Goal: Task Accomplishment & Management: Use online tool/utility

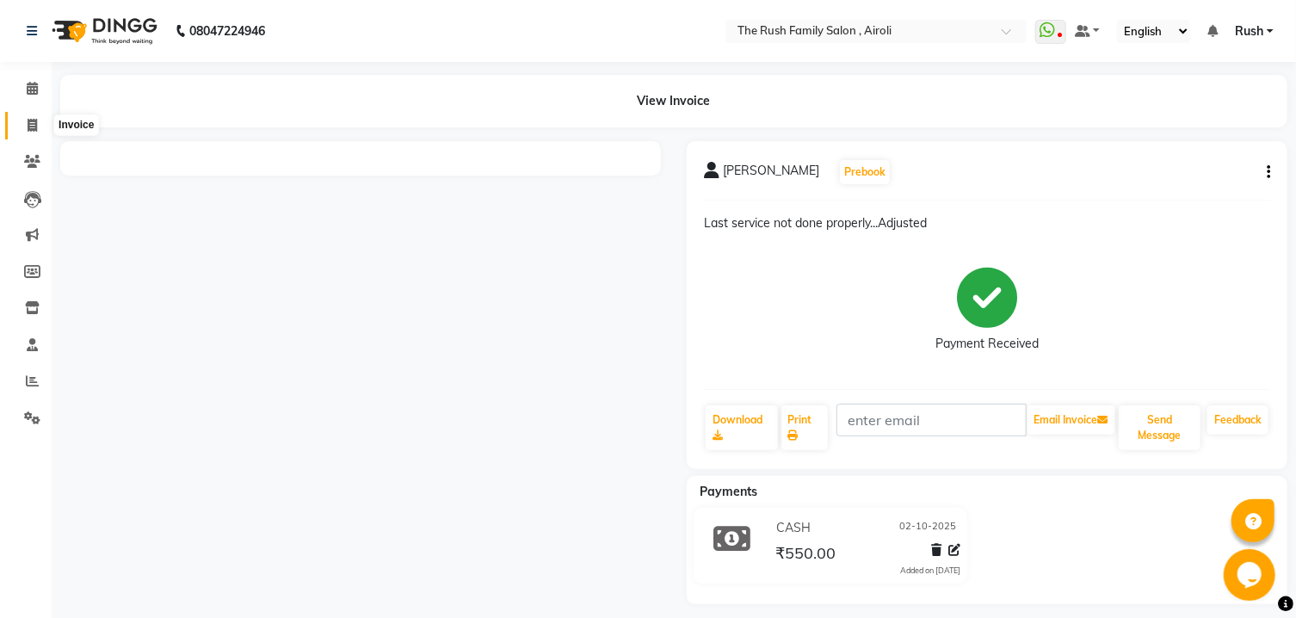
click at [25, 124] on span at bounding box center [32, 126] width 30 height 20
select select "5419"
select select "service"
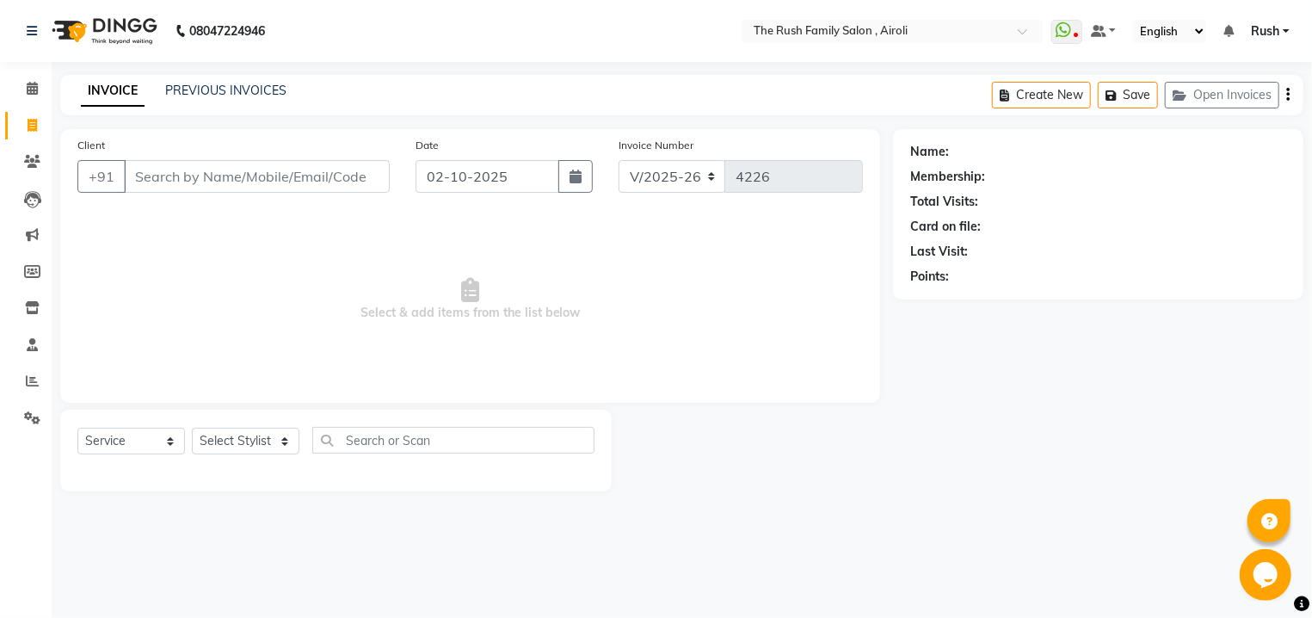
click at [204, 182] on input "Client" at bounding box center [257, 176] width 266 height 33
click at [190, 186] on input "Client" at bounding box center [257, 176] width 266 height 33
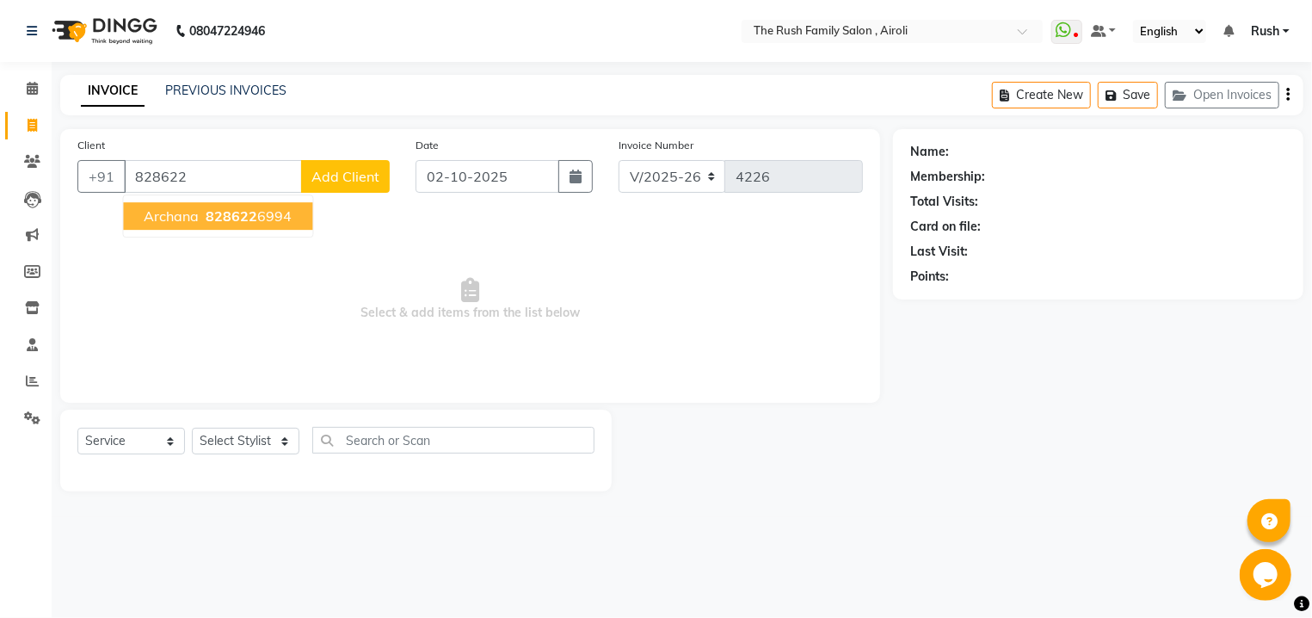
click at [241, 207] on button "Archana 828622 6994" at bounding box center [217, 216] width 189 height 28
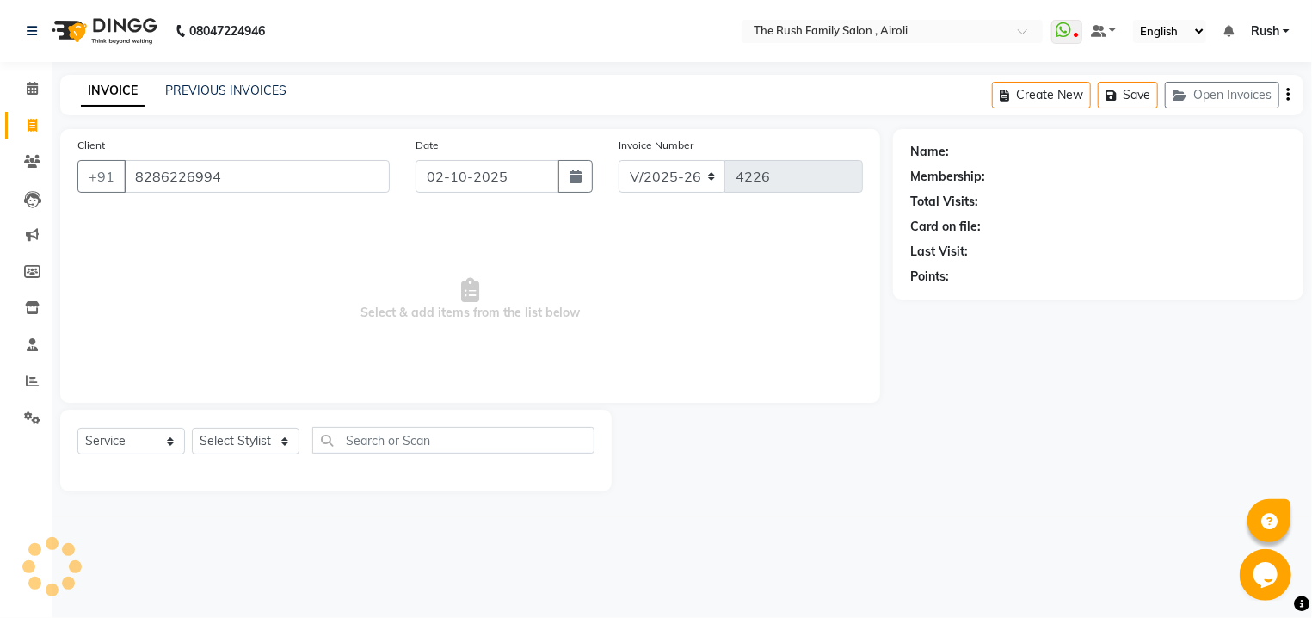
type input "8286226994"
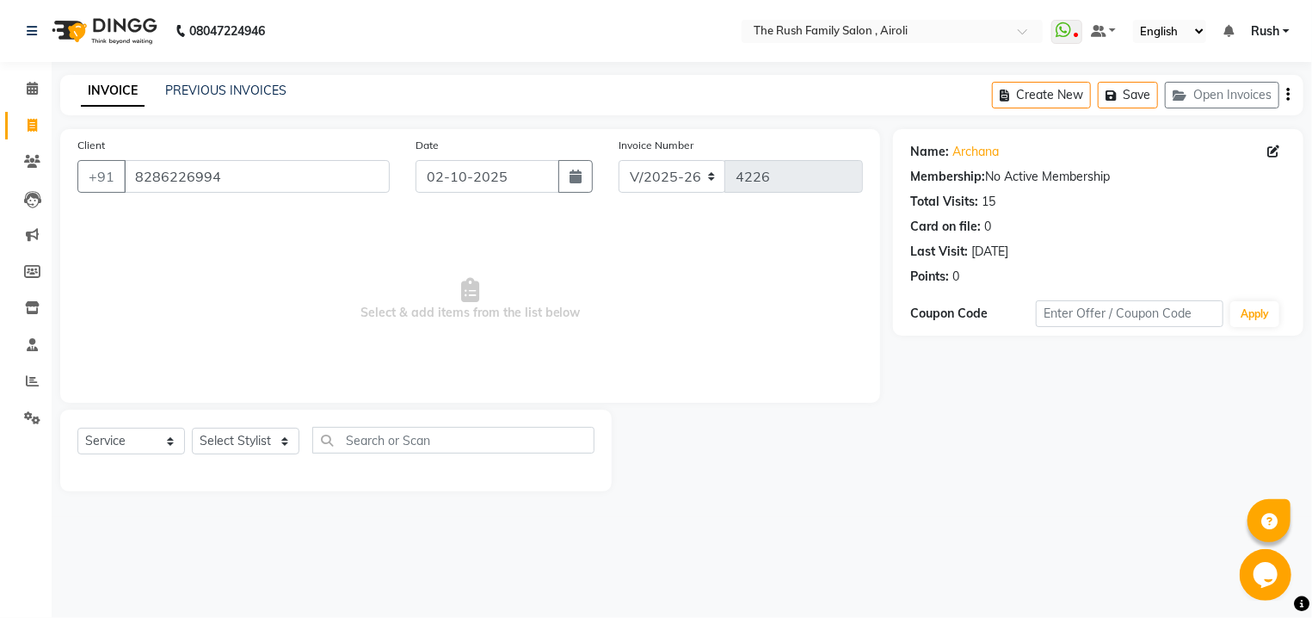
click at [391, 324] on span "Select & add items from the list below" at bounding box center [470, 299] width 786 height 172
click at [192, 428] on select "Select Stylist [PERSON_NAME] [PERSON_NAME] Danish D.C Guddi [PERSON_NAME] [PERS…" at bounding box center [246, 441] width 108 height 27
select select "42200"
click option "mumtaz" at bounding box center [0, 0] width 0 height 0
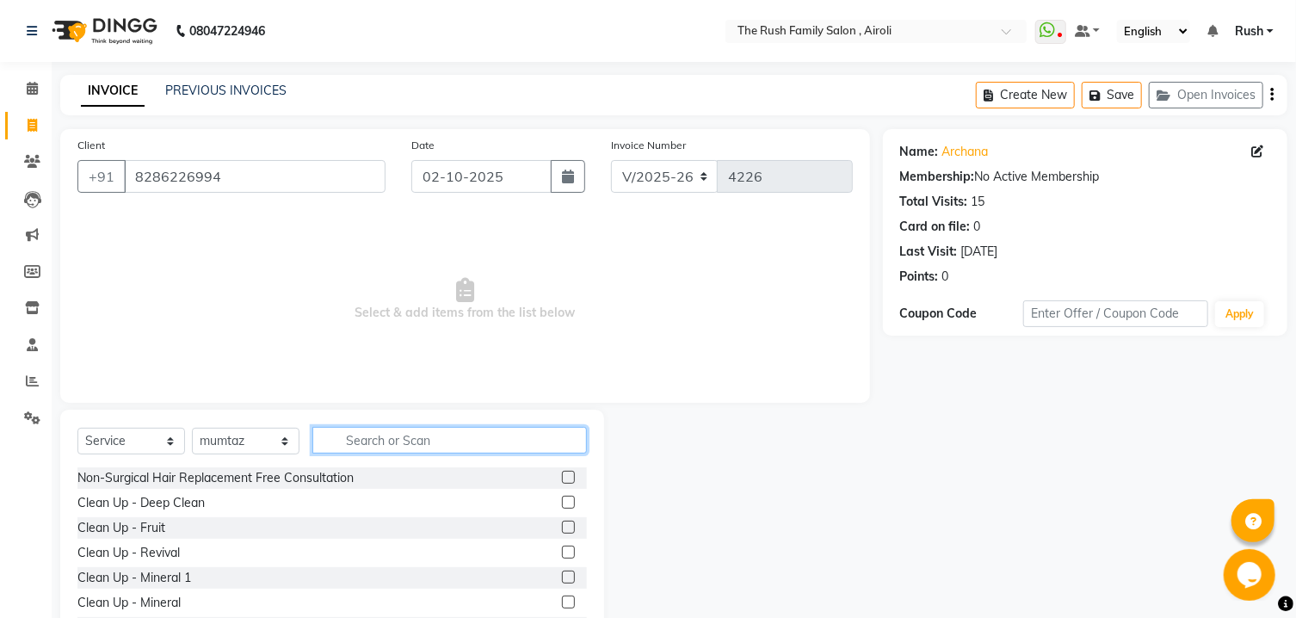
click at [364, 442] on input "text" at bounding box center [449, 440] width 275 height 27
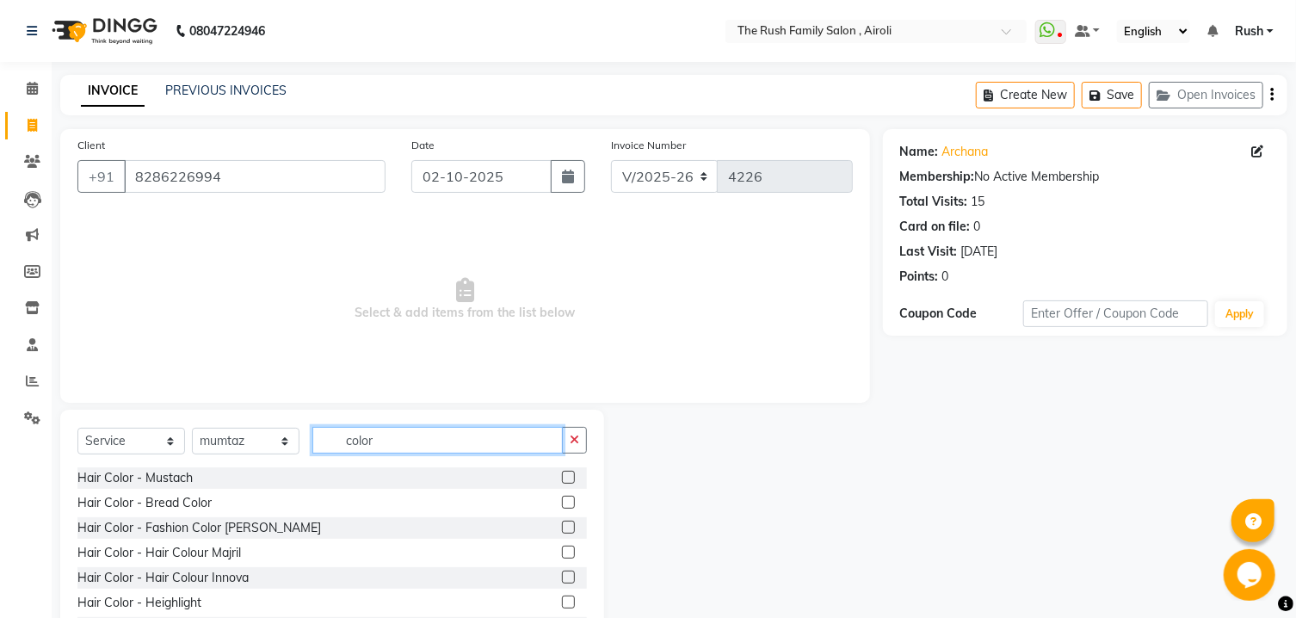
type input "color"
click at [562, 580] on label at bounding box center [568, 577] width 13 height 13
click at [562, 580] on input "checkbox" at bounding box center [567, 577] width 11 height 11
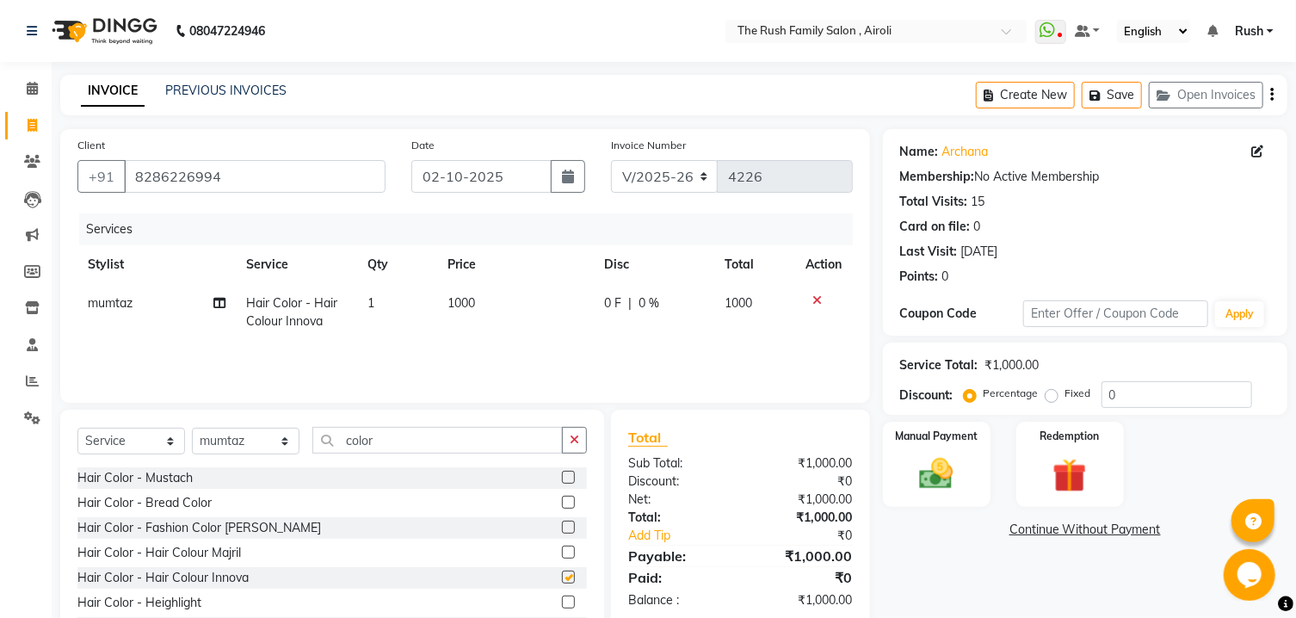
checkbox input "false"
click at [524, 307] on td "1000" at bounding box center [515, 312] width 157 height 57
select select "42200"
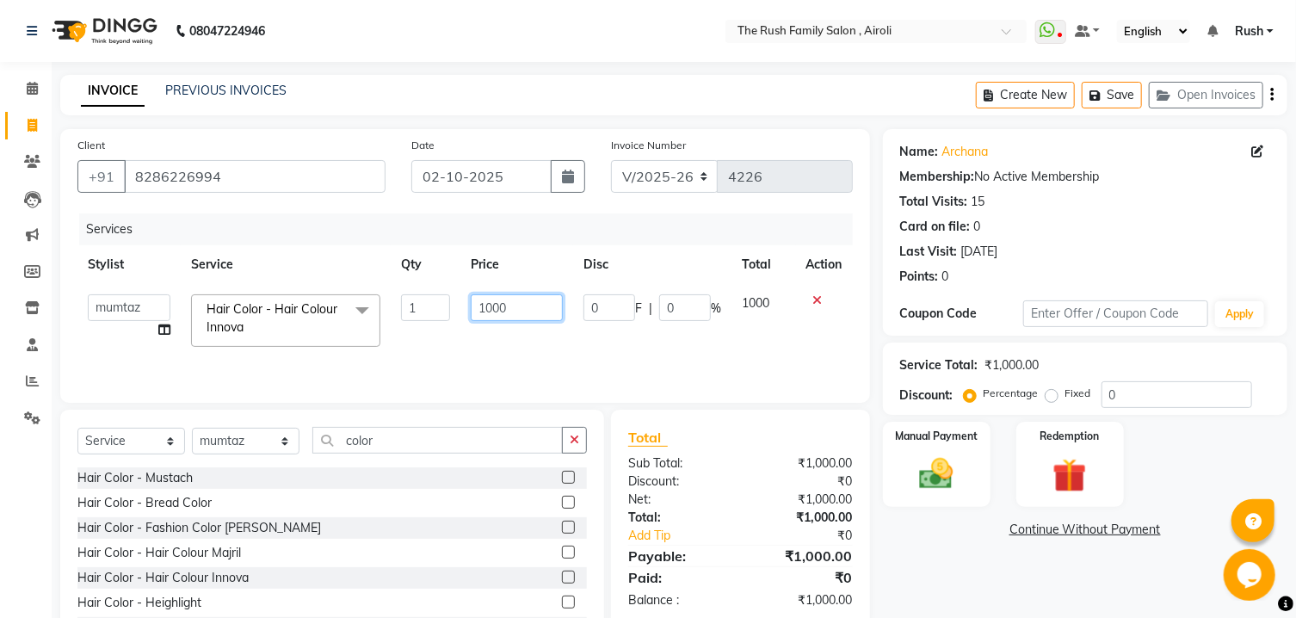
click at [524, 307] on input "1000" at bounding box center [517, 307] width 92 height 27
type input "1"
type input "3000"
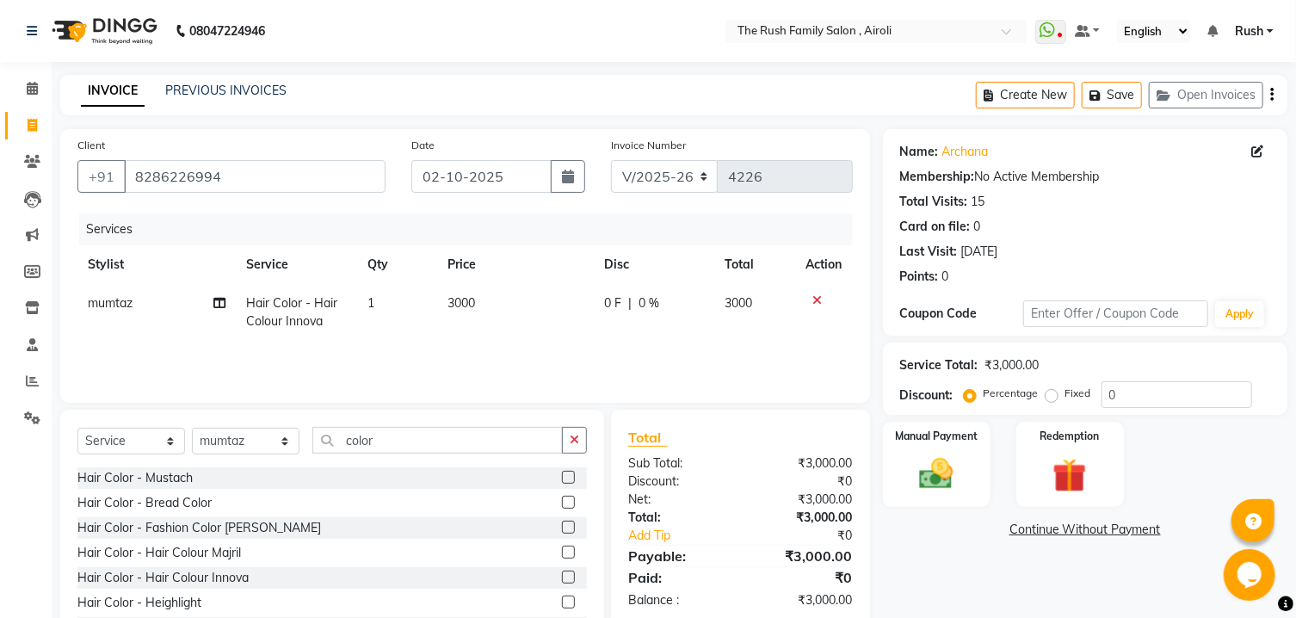
click at [752, 316] on td "3000" at bounding box center [755, 312] width 82 height 57
select select "42200"
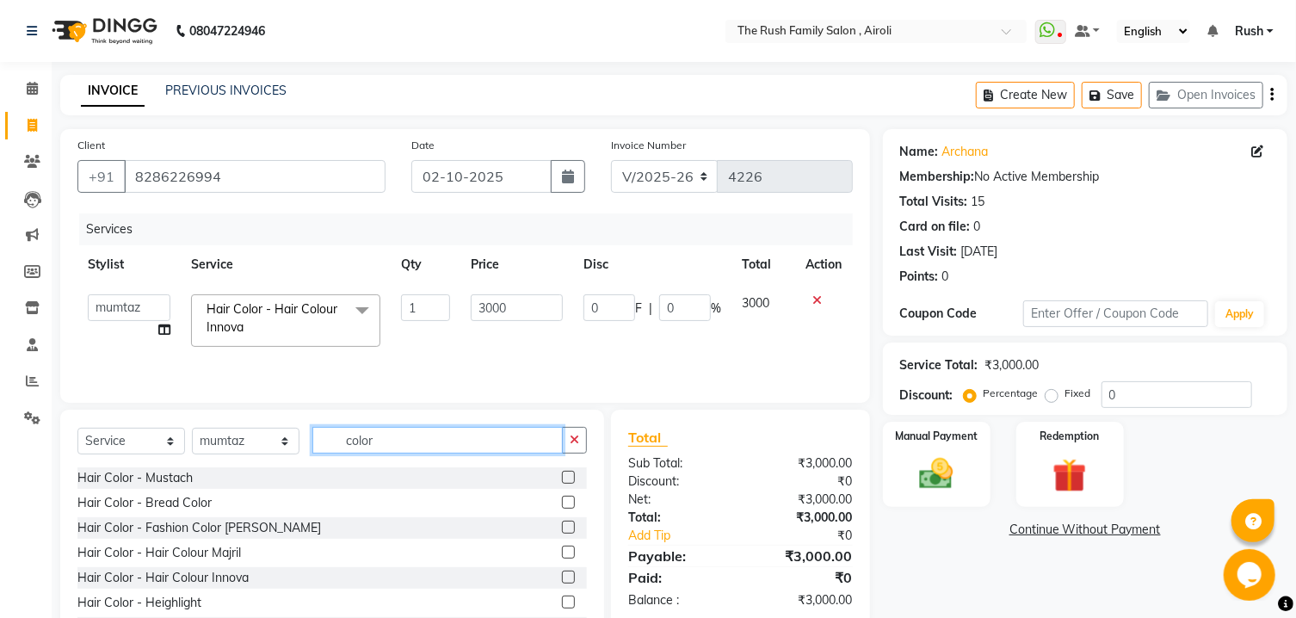
click at [445, 435] on input "color" at bounding box center [437, 440] width 250 height 27
type input "c"
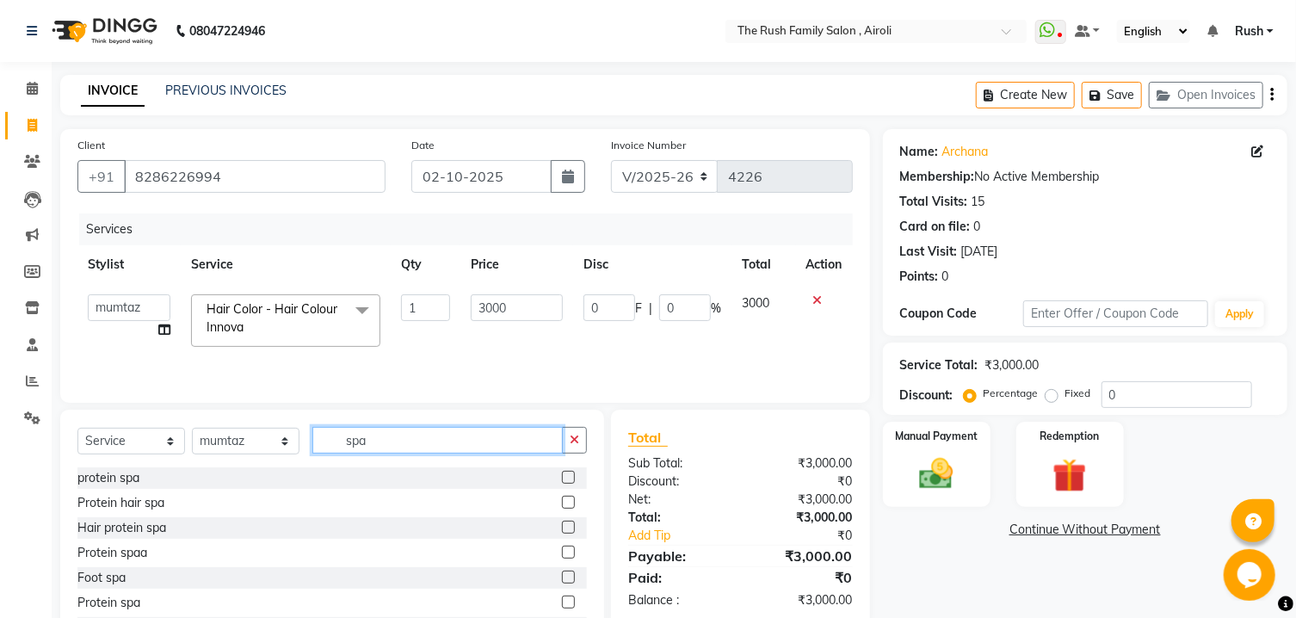
type input "spa"
click at [562, 504] on label at bounding box center [568, 502] width 13 height 13
click at [562, 504] on input "checkbox" at bounding box center [567, 502] width 11 height 11
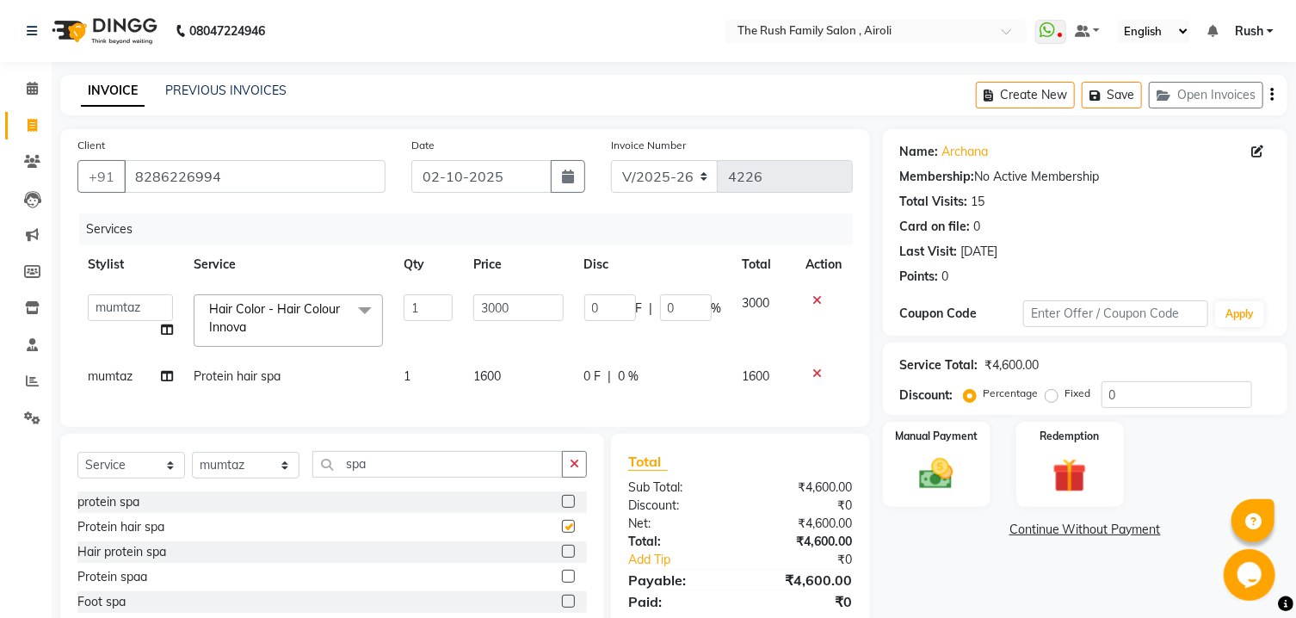
checkbox input "false"
click at [548, 374] on td "1600" at bounding box center [518, 376] width 110 height 39
select select "42200"
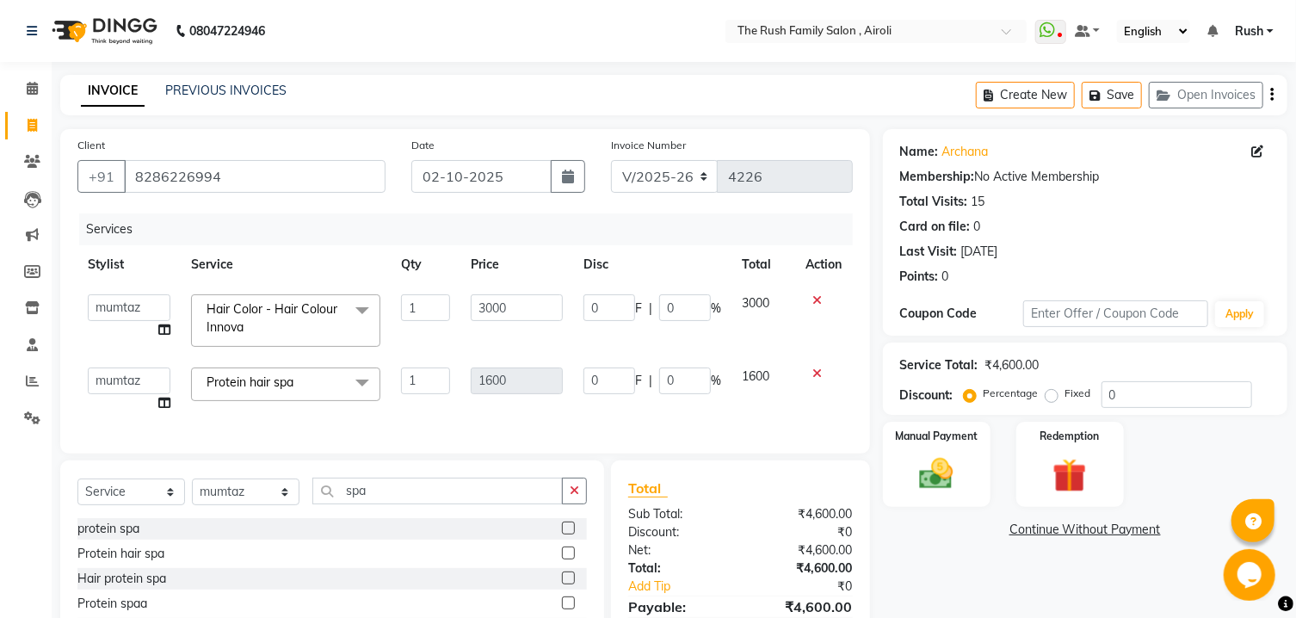
click at [562, 534] on label at bounding box center [568, 528] width 13 height 13
click at [562, 534] on input "checkbox" at bounding box center [567, 528] width 11 height 11
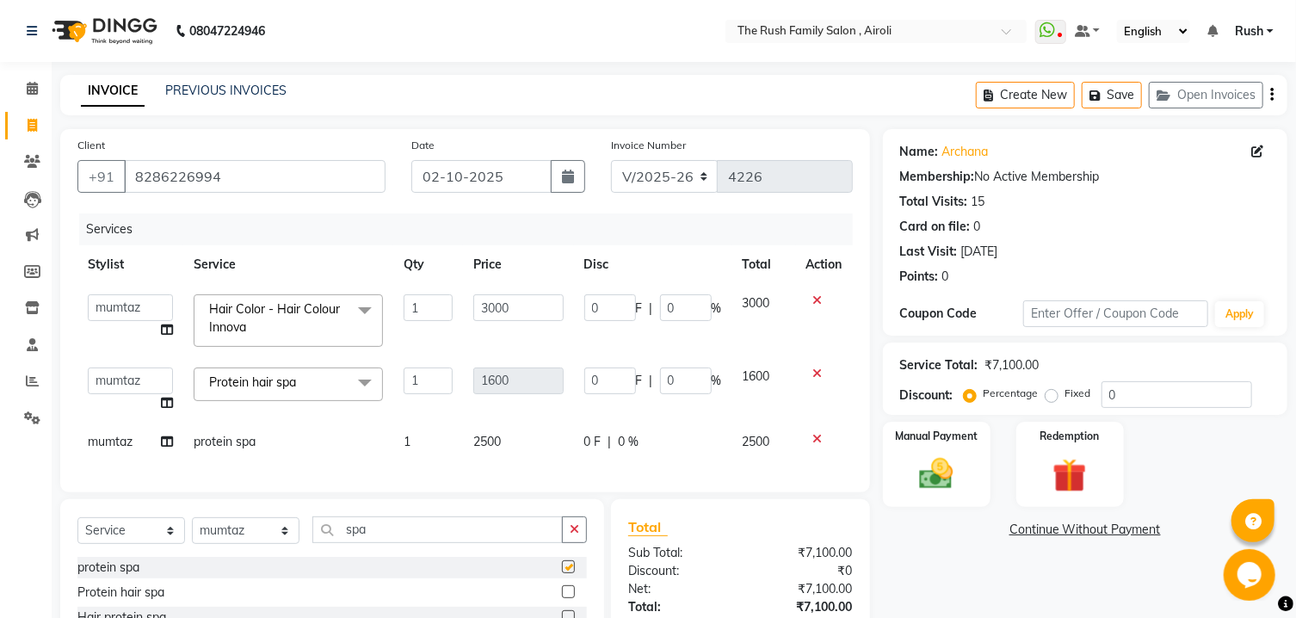
checkbox input "false"
click at [815, 374] on icon at bounding box center [817, 373] width 9 height 12
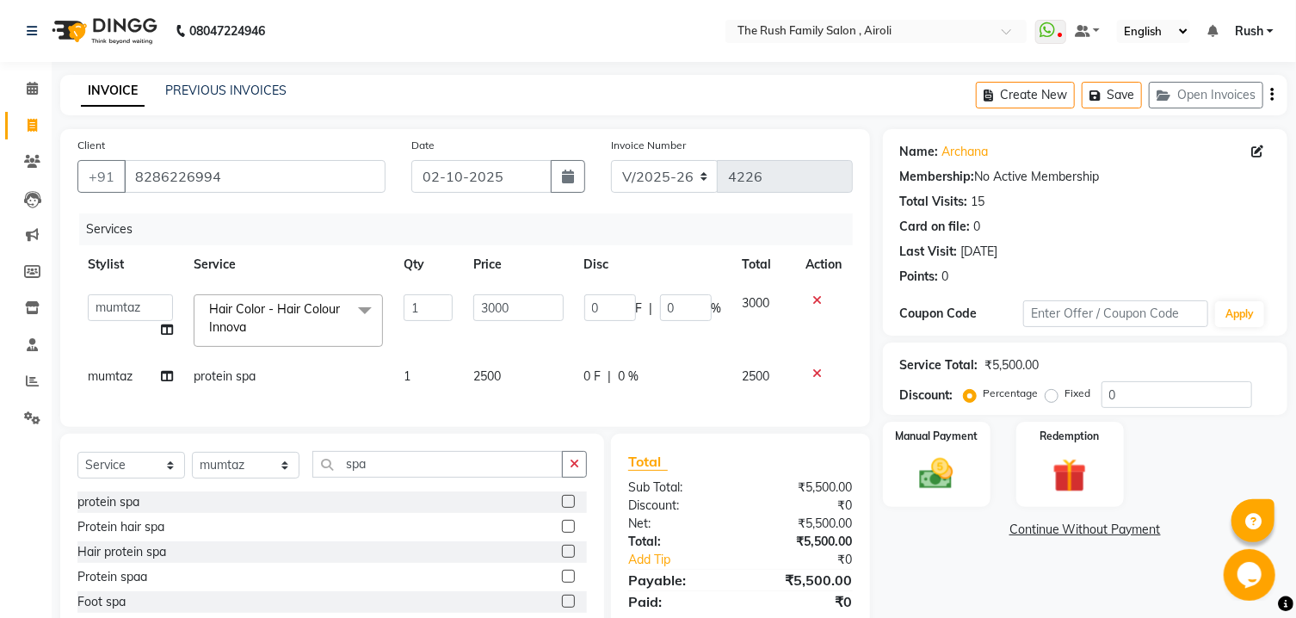
click at [621, 378] on span "0 %" at bounding box center [629, 376] width 21 height 18
select select "42200"
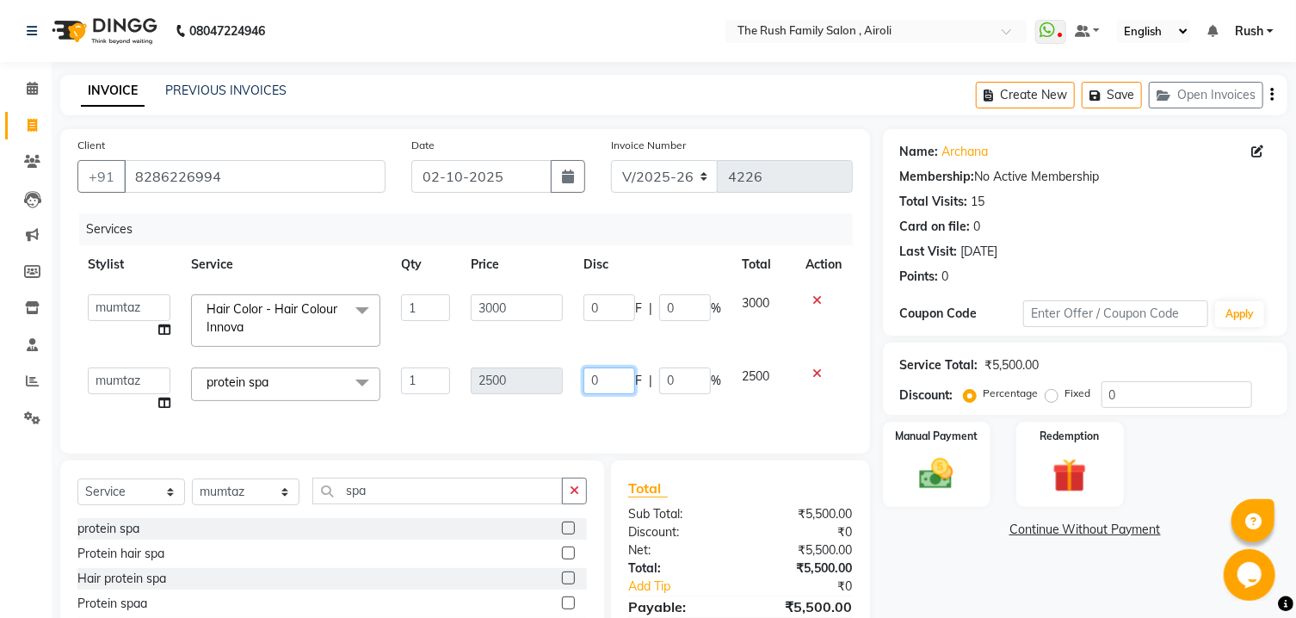
click at [600, 379] on input "0" at bounding box center [610, 380] width 52 height 27
type input "500"
click at [756, 384] on span "2500" at bounding box center [756, 375] width 28 height 15
select select "42200"
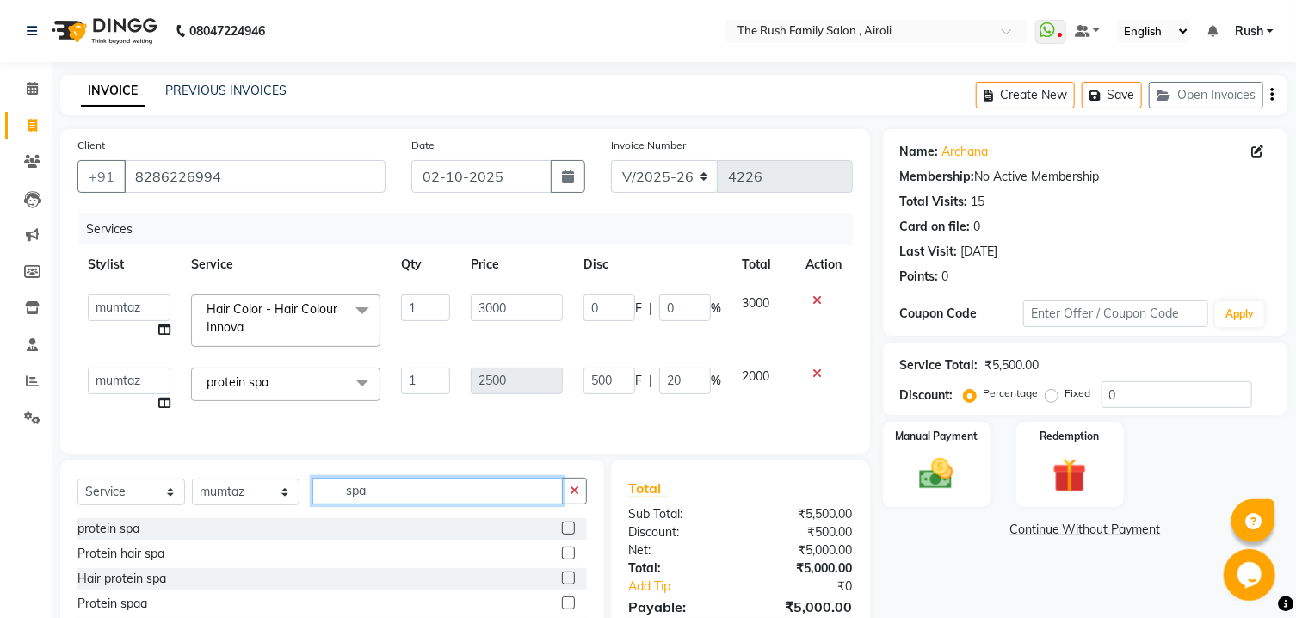
click at [393, 504] on input "spa" at bounding box center [437, 491] width 250 height 27
type input "s"
click at [356, 504] on input "text" at bounding box center [449, 491] width 275 height 27
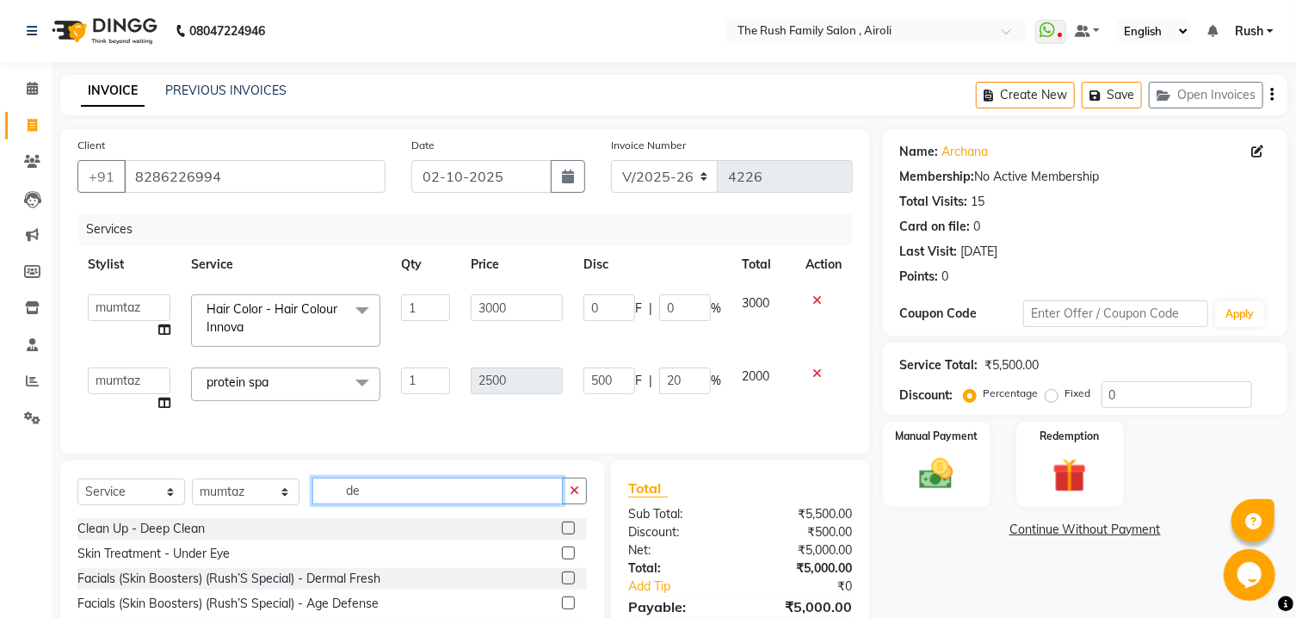
click at [379, 504] on input "de" at bounding box center [437, 491] width 250 height 27
type input "d"
type input "De t"
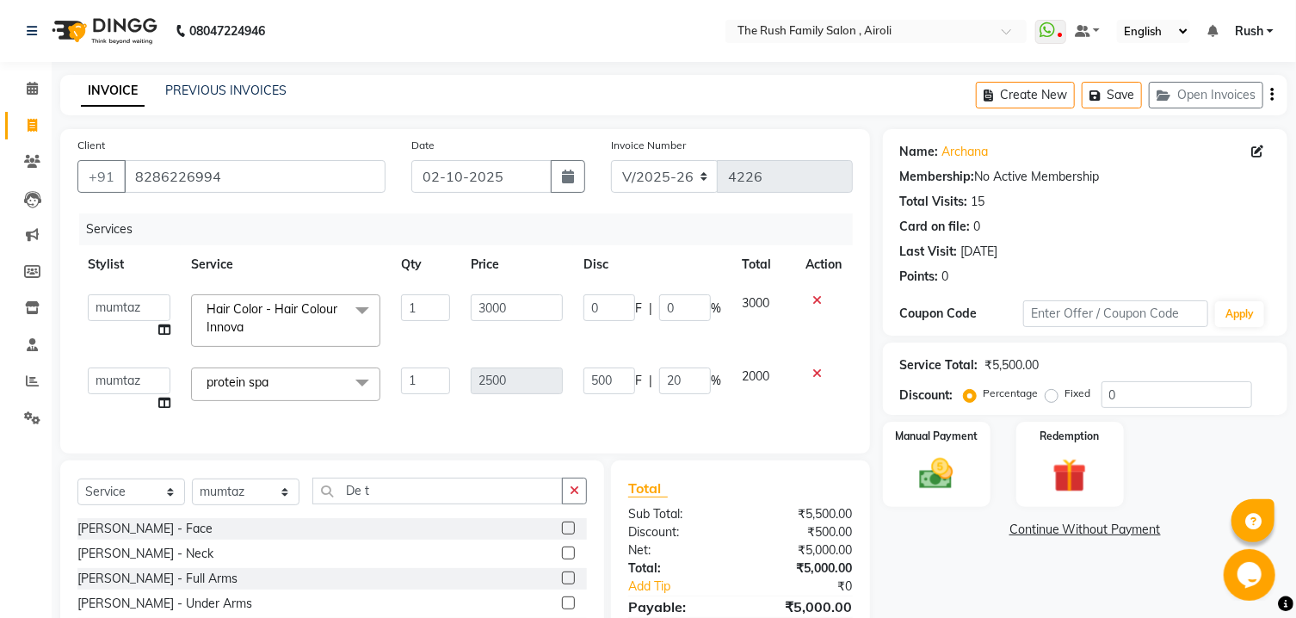
click at [562, 534] on label at bounding box center [568, 528] width 13 height 13
click at [562, 534] on input "checkbox" at bounding box center [567, 528] width 11 height 11
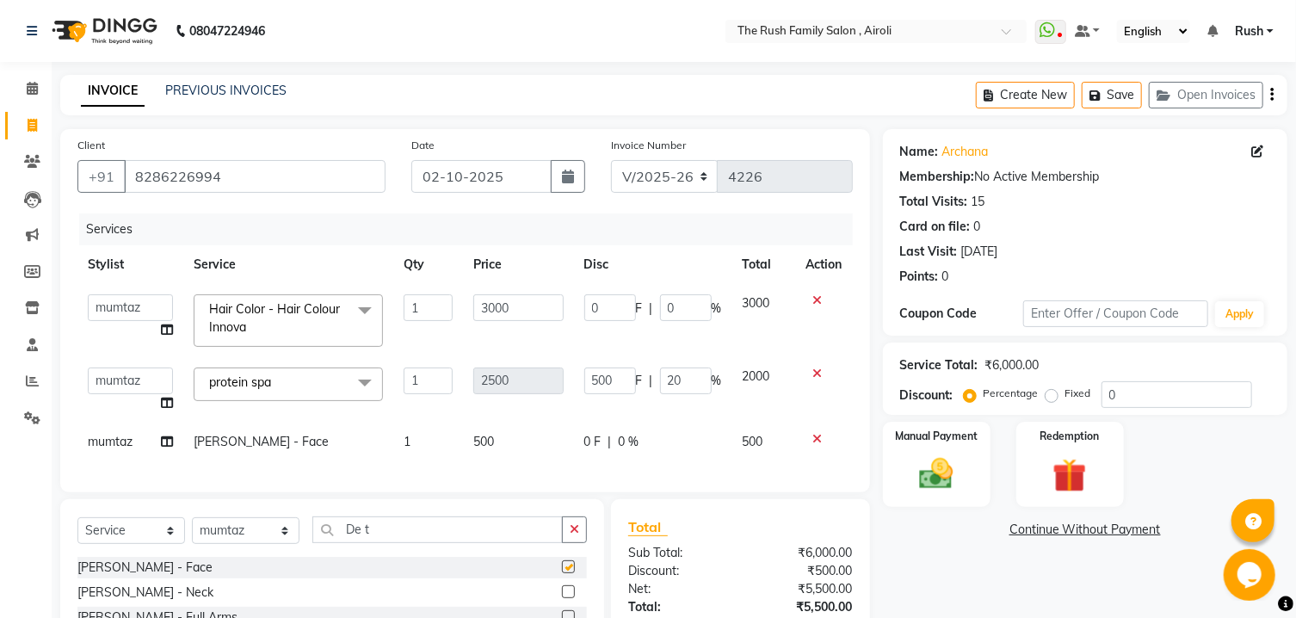
checkbox input "false"
click at [607, 444] on div "0 F | 0 %" at bounding box center [653, 442] width 138 height 18
select select "42200"
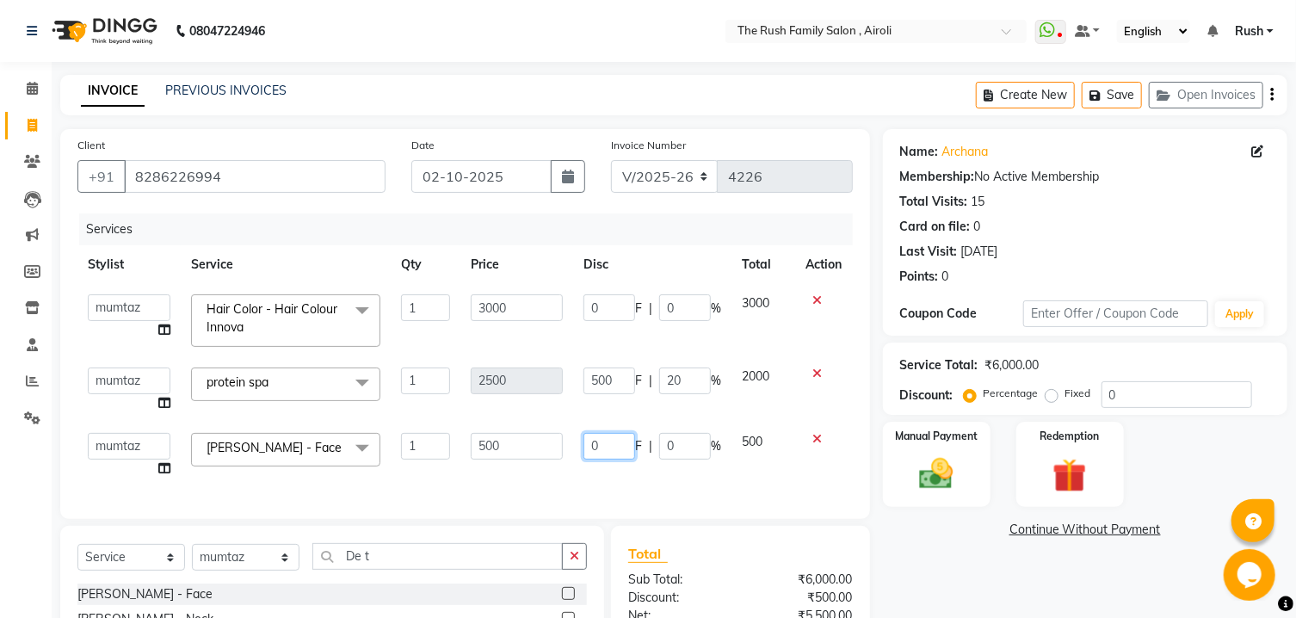
click at [608, 444] on input "0" at bounding box center [610, 446] width 52 height 27
type input "150"
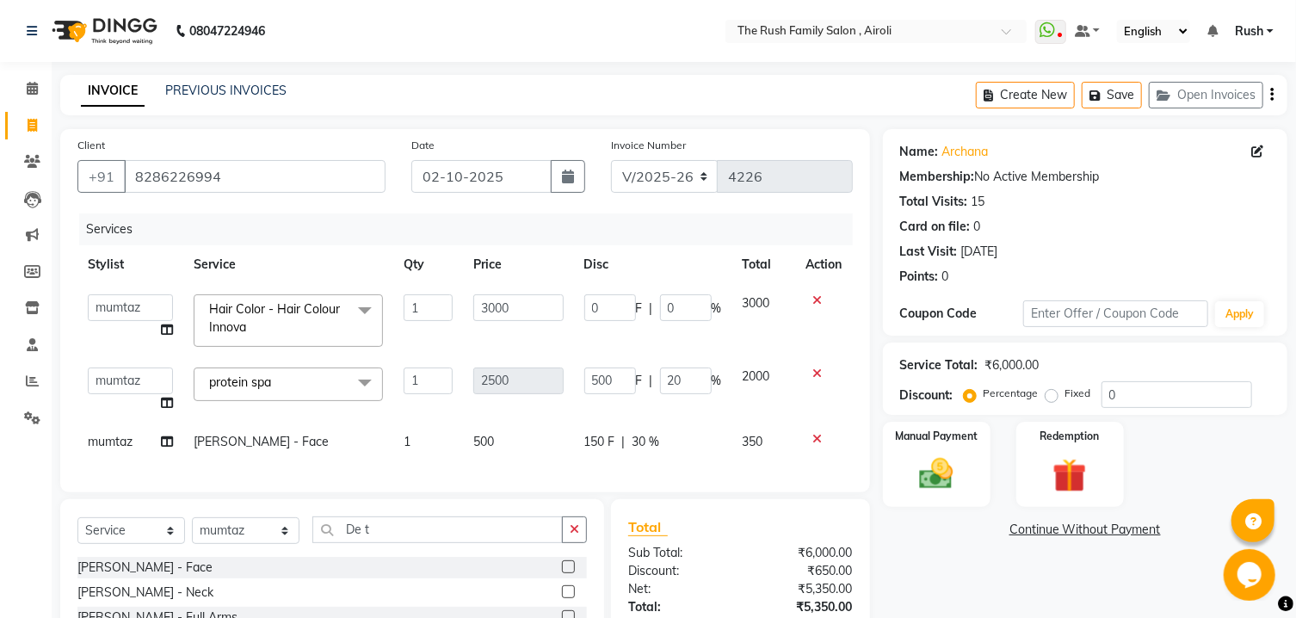
click at [766, 456] on td "350" at bounding box center [764, 442] width 64 height 39
select select "42200"
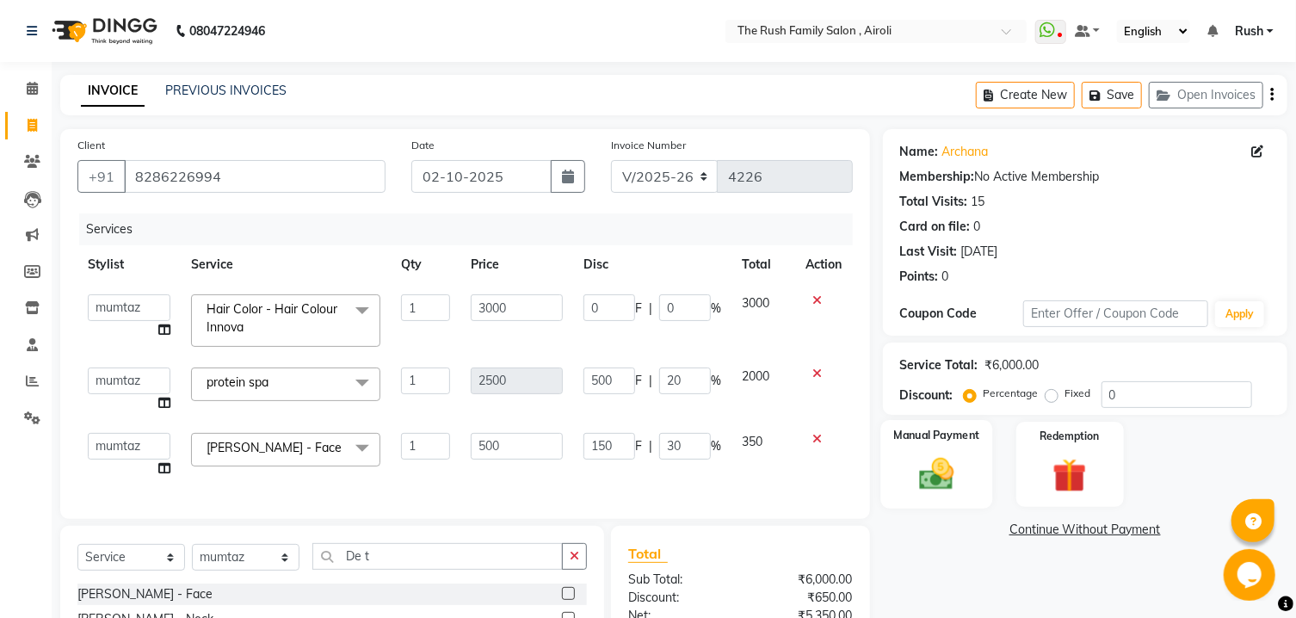
click at [933, 485] on img at bounding box center [936, 474] width 57 height 40
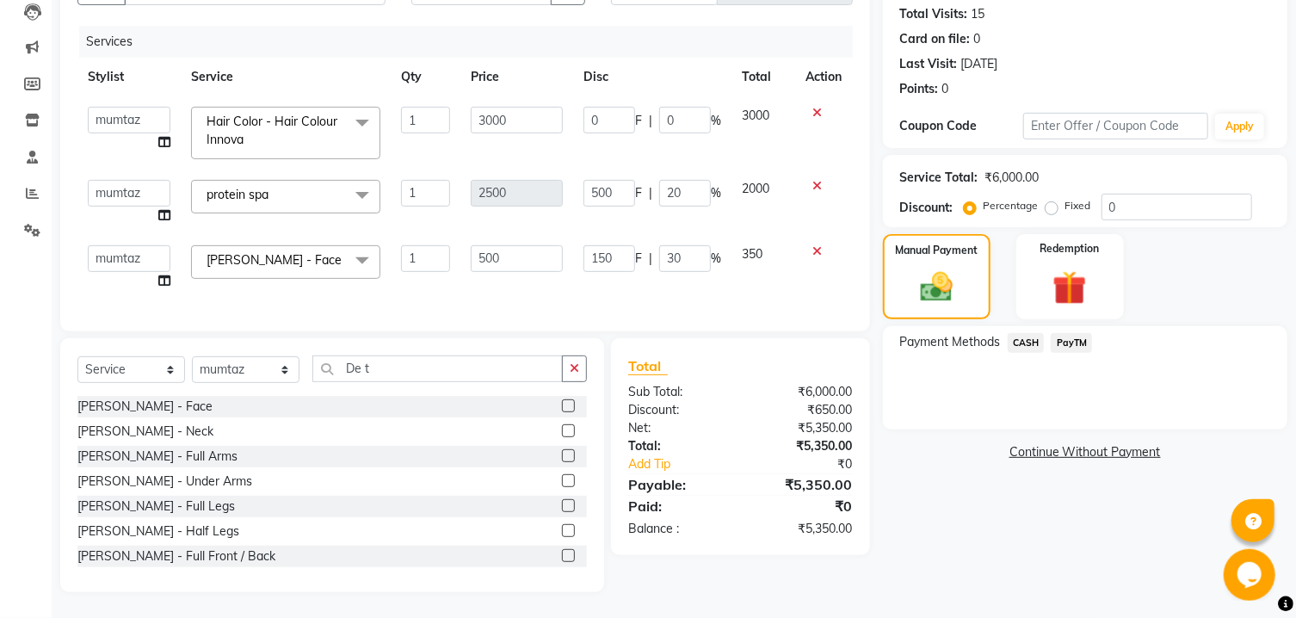
scroll to position [204, 0]
click at [392, 356] on input "De t" at bounding box center [437, 368] width 250 height 27
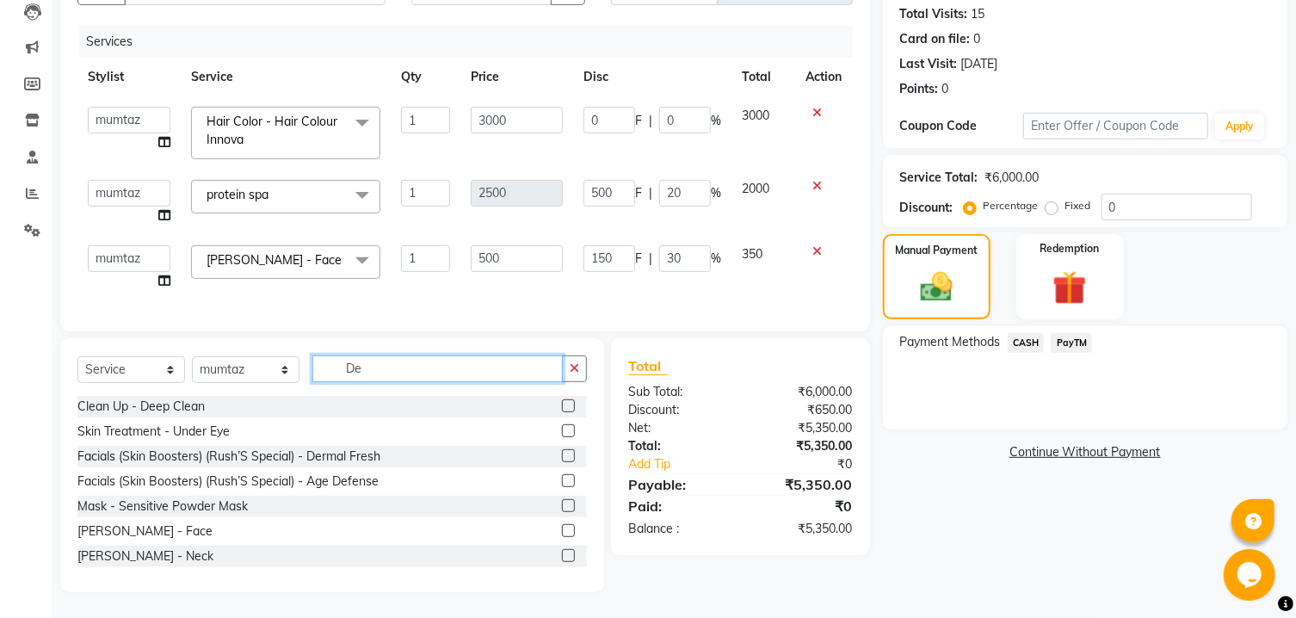
type input "D"
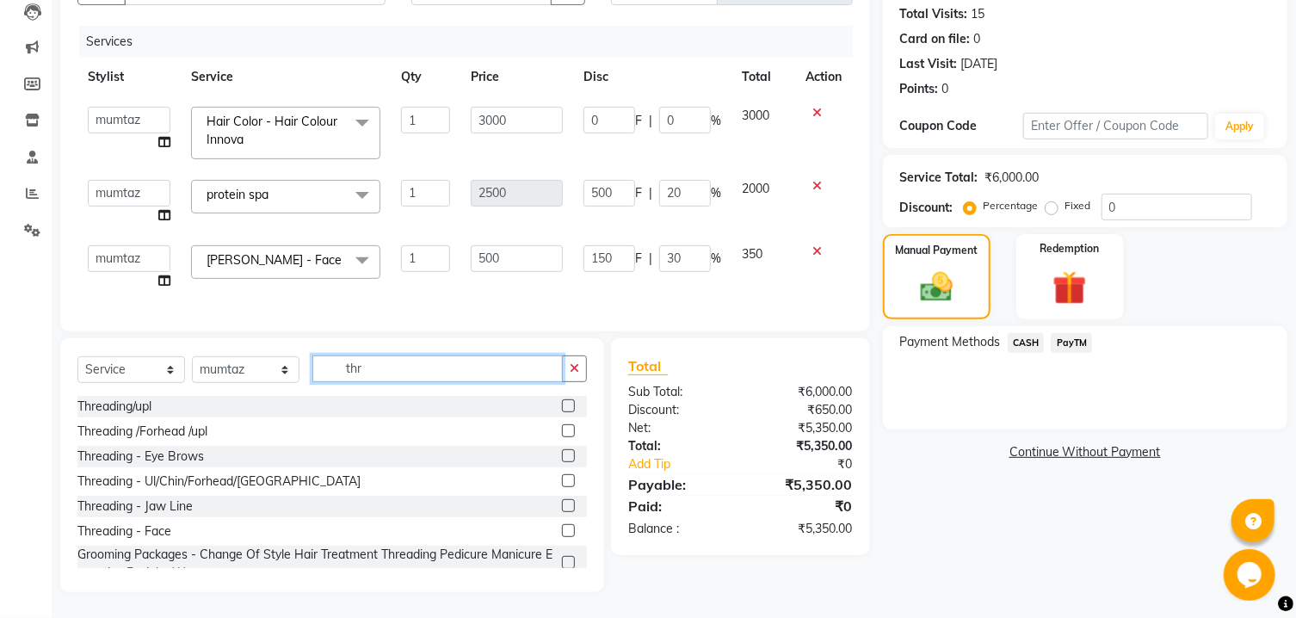
type input "thr"
click at [562, 403] on label at bounding box center [568, 405] width 13 height 13
click at [562, 403] on input "checkbox" at bounding box center [567, 406] width 11 height 11
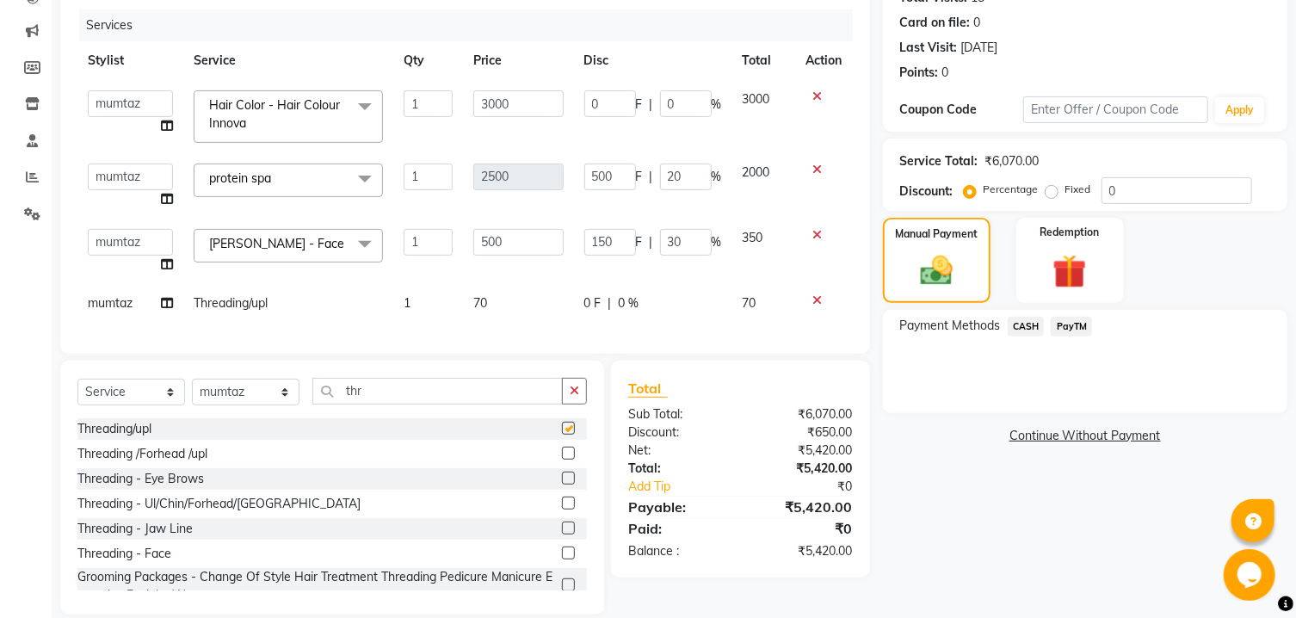
checkbox input "false"
click at [567, 304] on td "70" at bounding box center [518, 303] width 110 height 39
select select "42200"
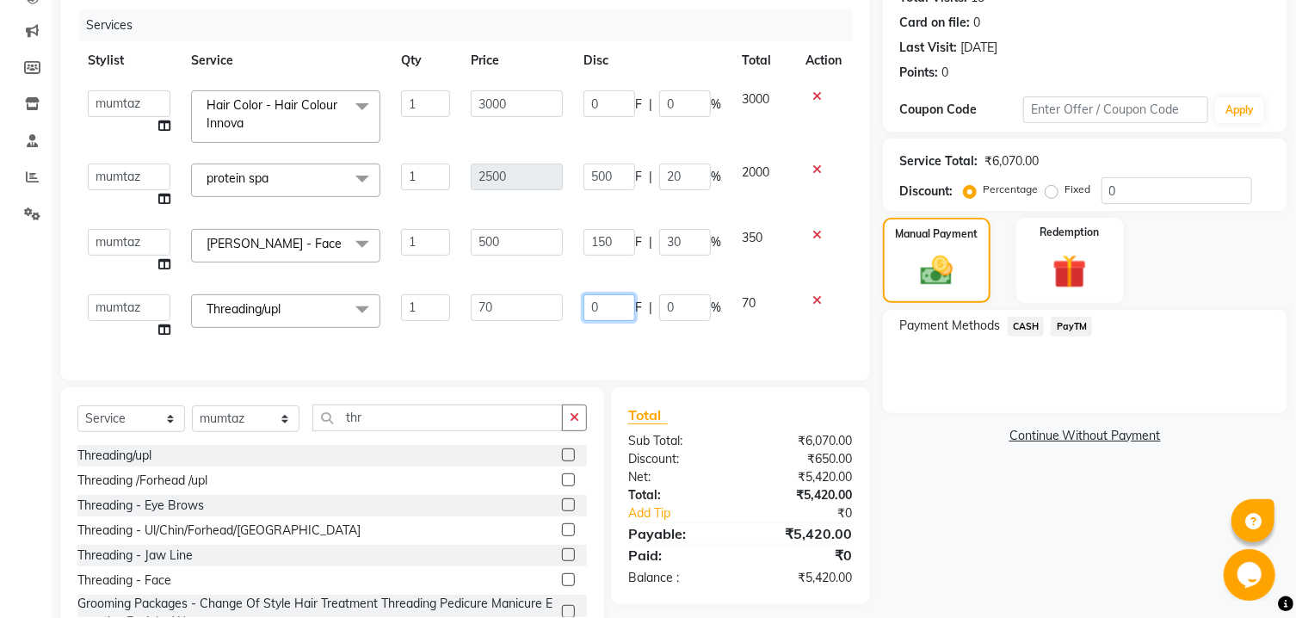
click at [603, 307] on input "0" at bounding box center [610, 307] width 52 height 27
type input "20"
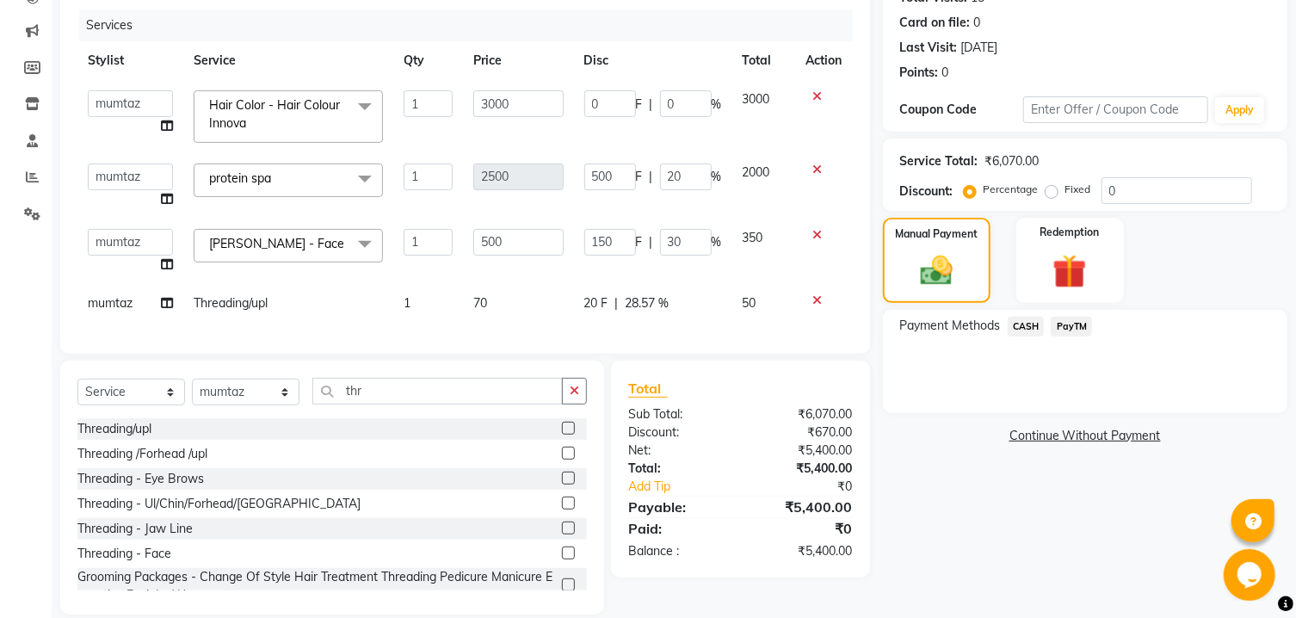
click at [756, 324] on div "Services Stylist Service Qty Price Disc Total Action [PERSON_NAME] [PERSON_NAME…" at bounding box center [464, 172] width 775 height 327
click at [922, 275] on img at bounding box center [937, 271] width 54 height 39
click at [1065, 337] on span "PayTM" at bounding box center [1071, 327] width 41 height 20
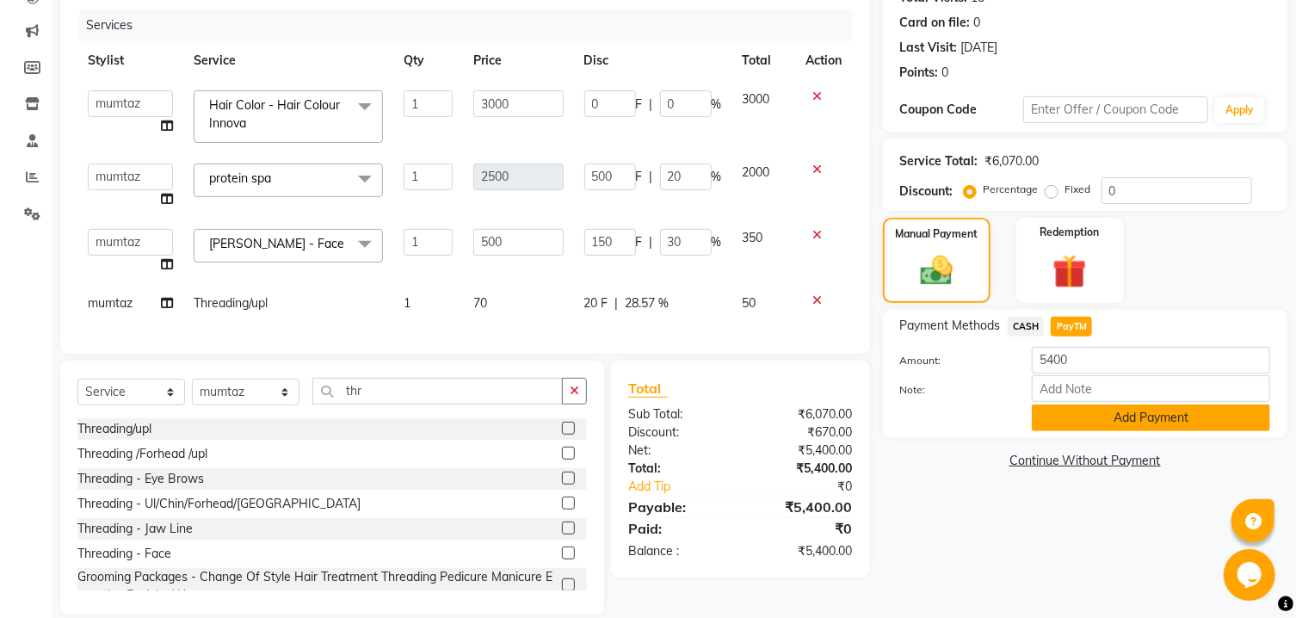
click at [1084, 431] on button "Add Payment" at bounding box center [1151, 417] width 238 height 27
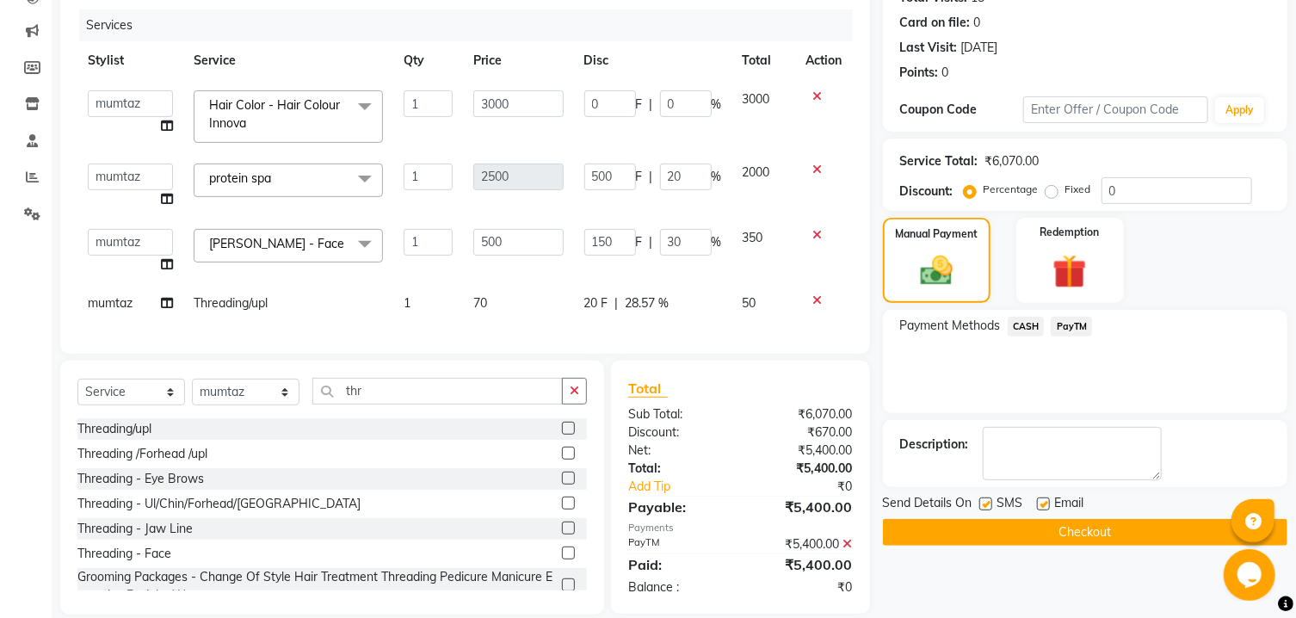
scroll to position [244, 0]
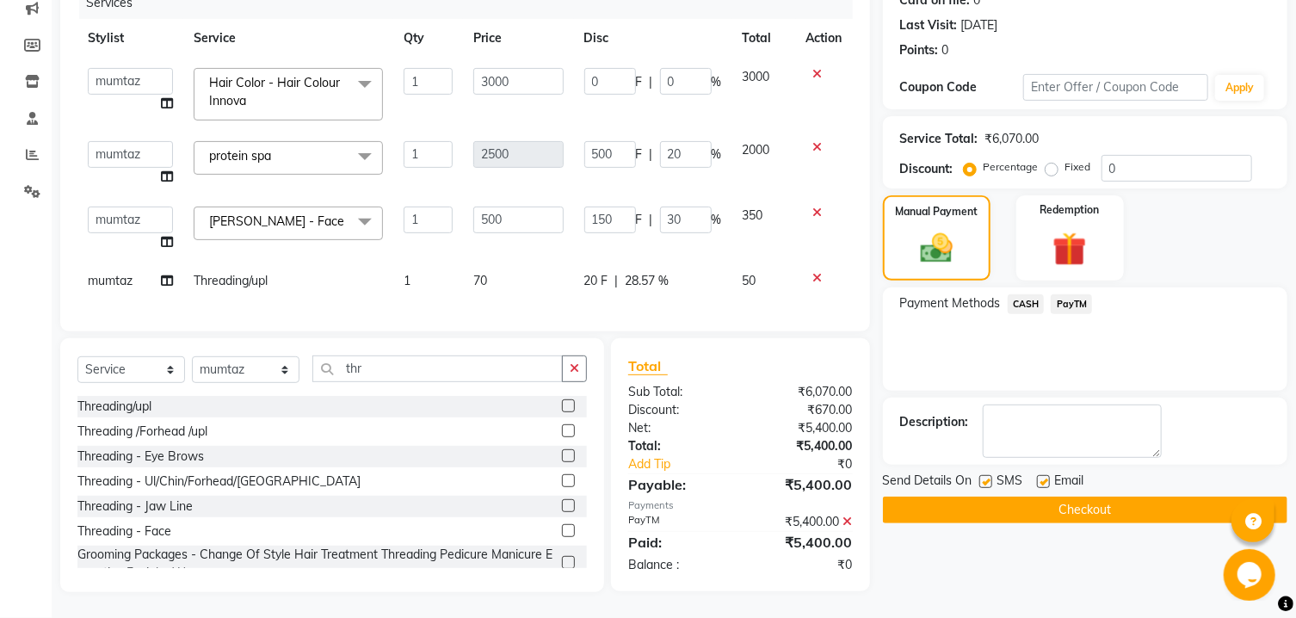
click at [984, 485] on label at bounding box center [985, 481] width 13 height 13
click at [984, 485] on input "checkbox" at bounding box center [984, 482] width 11 height 11
checkbox input "false"
click at [1046, 485] on label at bounding box center [1043, 481] width 13 height 13
click at [1046, 485] on input "checkbox" at bounding box center [1042, 482] width 11 height 11
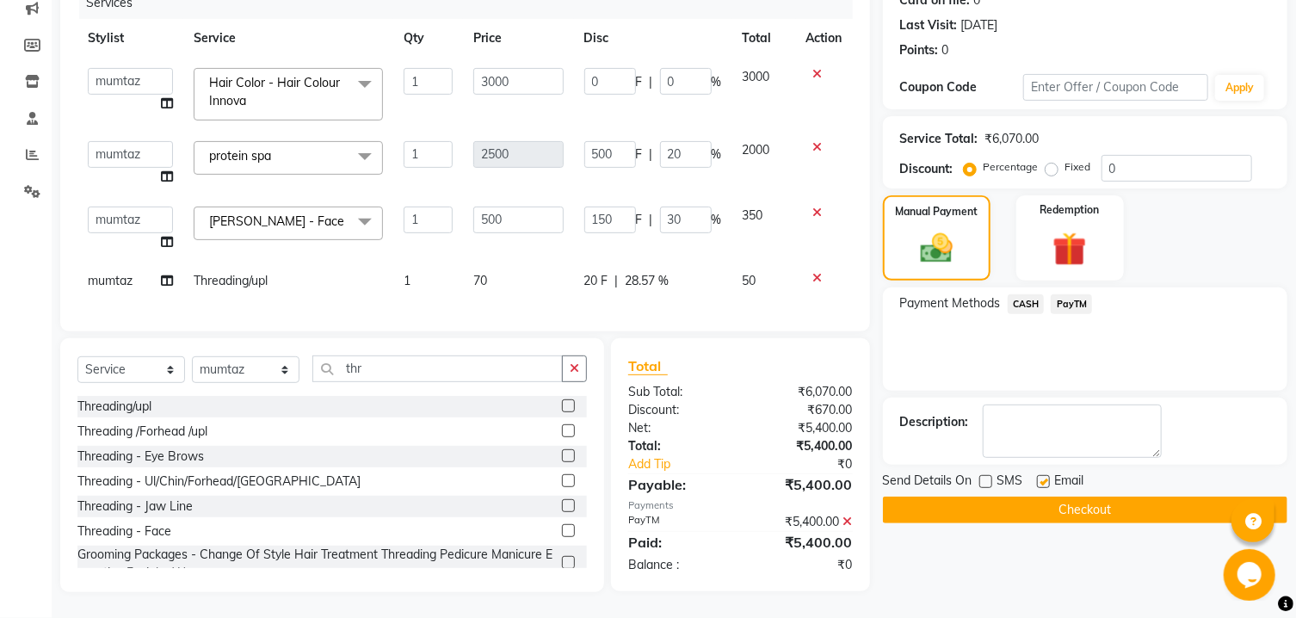
checkbox input "false"
click at [1032, 511] on button "Checkout" at bounding box center [1085, 510] width 404 height 27
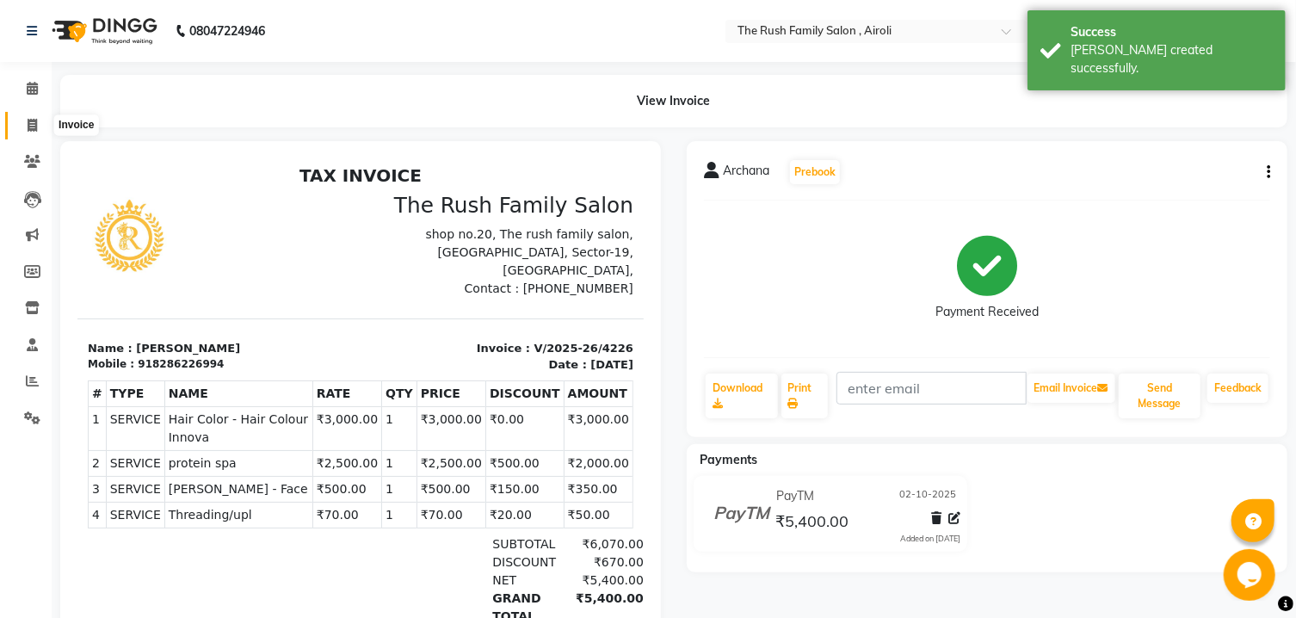
click at [29, 123] on icon at bounding box center [32, 125] width 9 height 13
select select "5419"
select select "service"
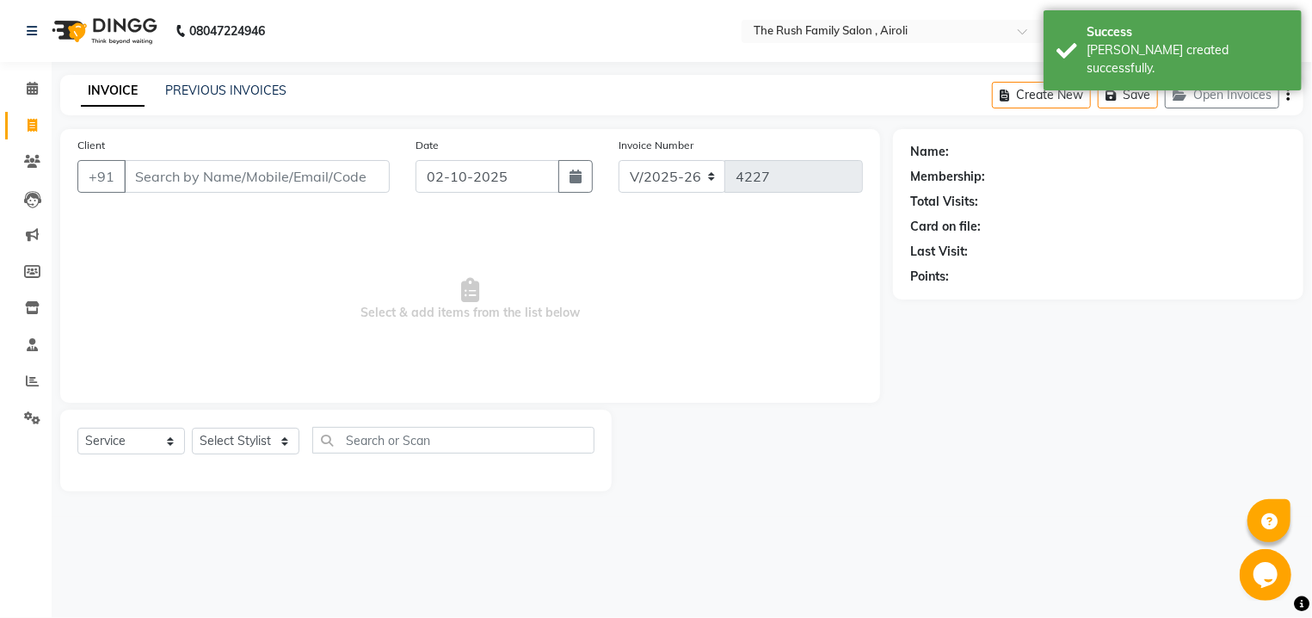
click at [148, 179] on input "Client" at bounding box center [257, 176] width 266 height 33
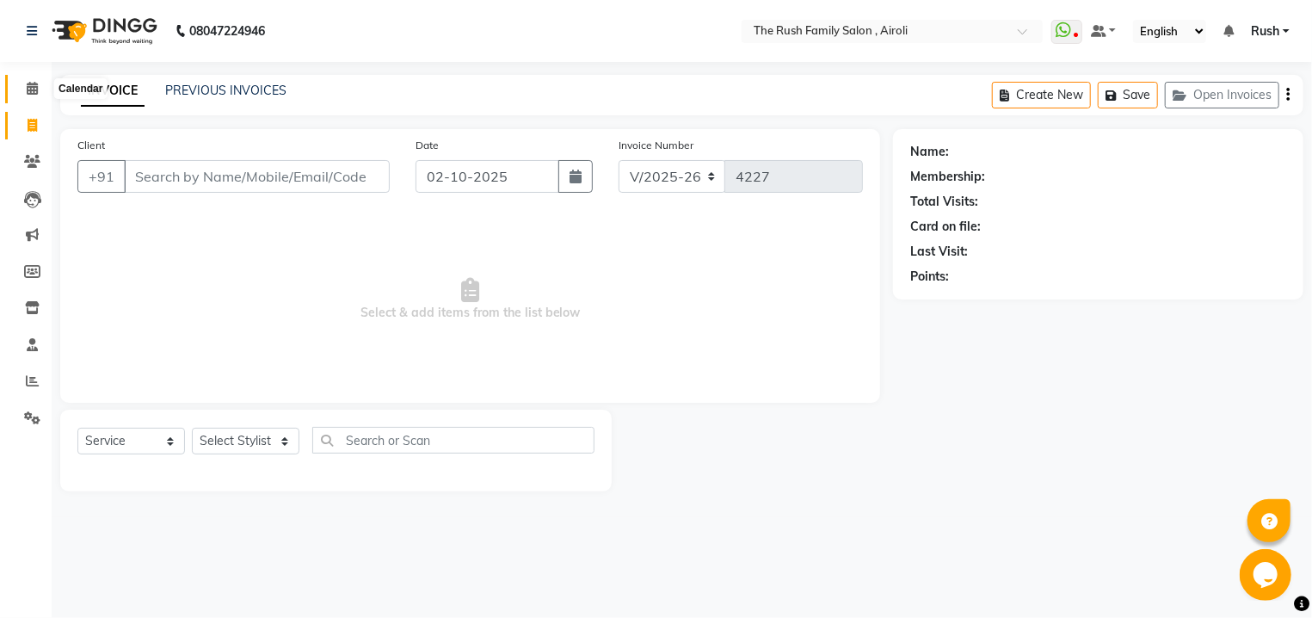
click at [29, 90] on icon at bounding box center [32, 88] width 11 height 13
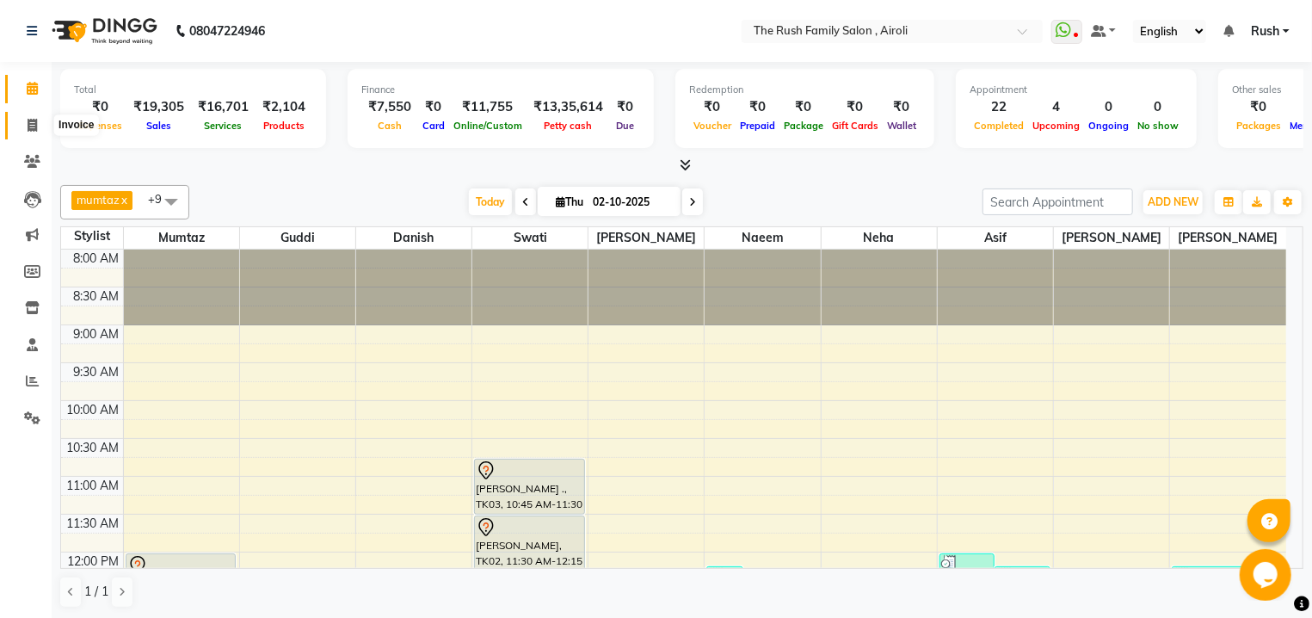
click at [31, 128] on icon at bounding box center [32, 125] width 9 height 13
select select "5419"
select select "service"
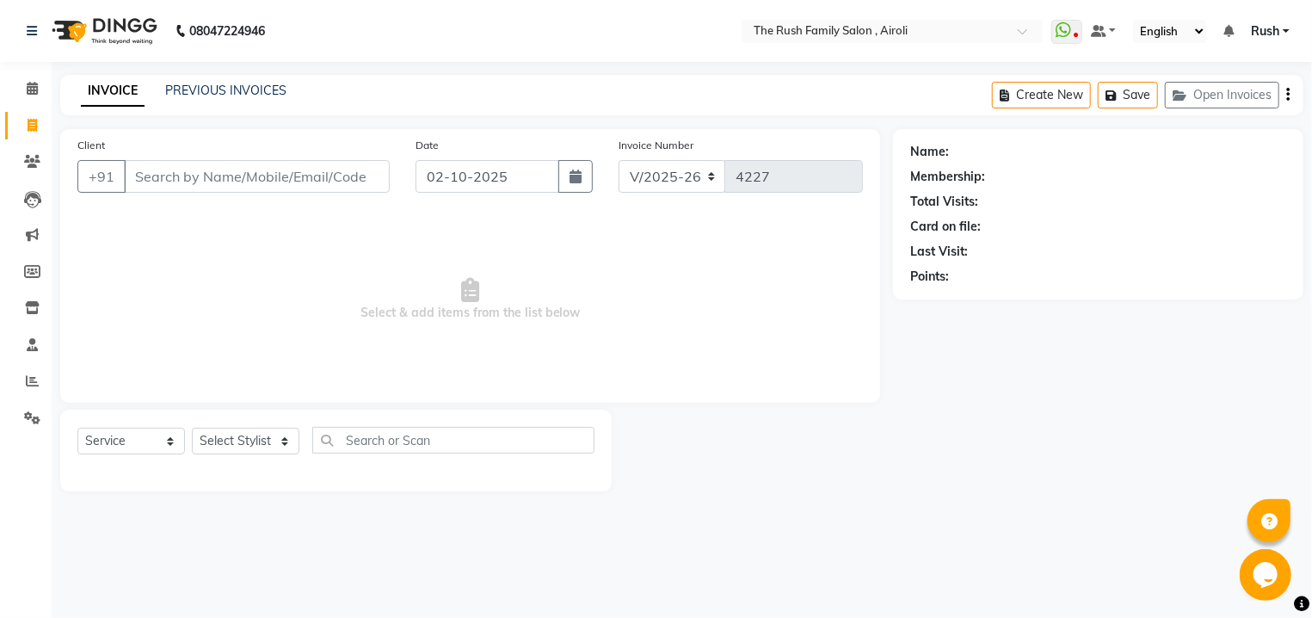
click at [181, 176] on input "Client" at bounding box center [257, 176] width 266 height 33
click at [145, 182] on input "Client" at bounding box center [257, 176] width 266 height 33
click at [134, 181] on input "Client" at bounding box center [257, 176] width 266 height 33
click at [170, 178] on input "Client" at bounding box center [257, 176] width 266 height 33
click at [163, 176] on input "Client" at bounding box center [257, 176] width 266 height 33
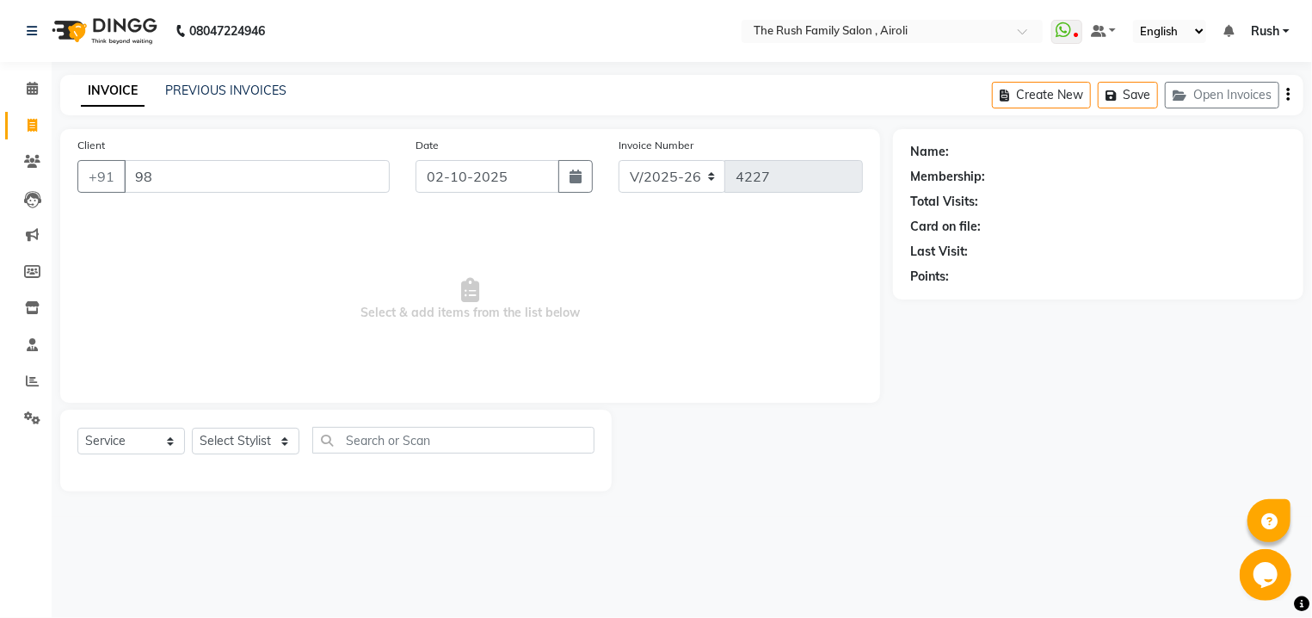
type input "9"
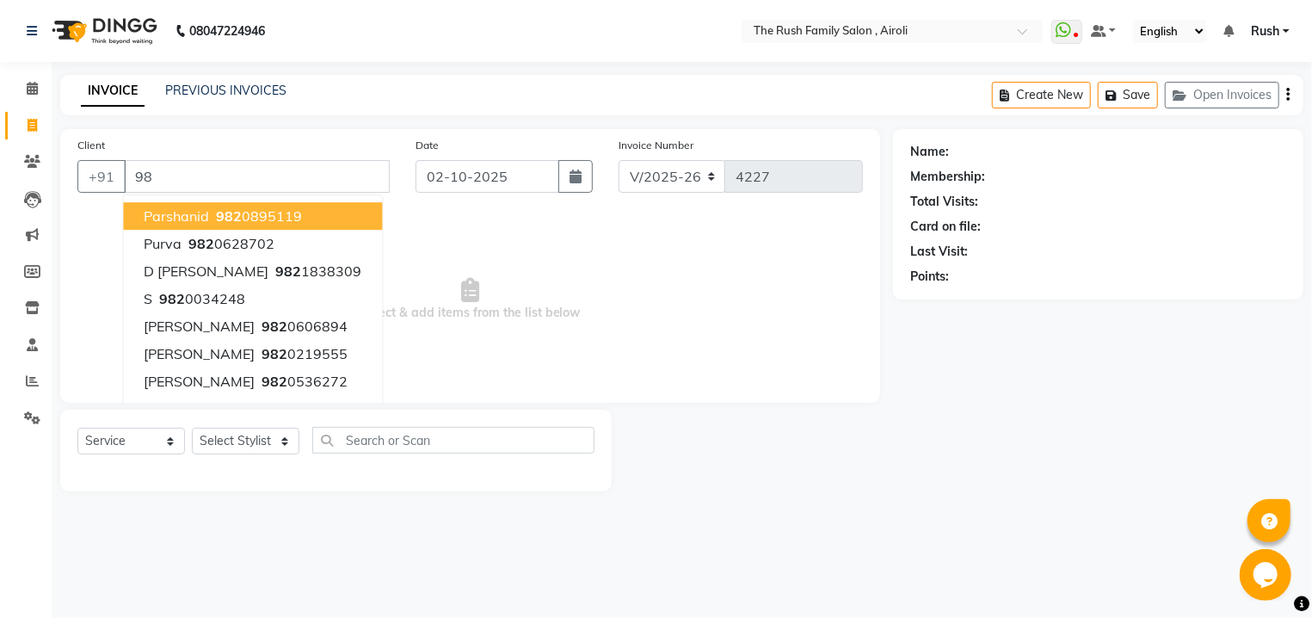
type input "9"
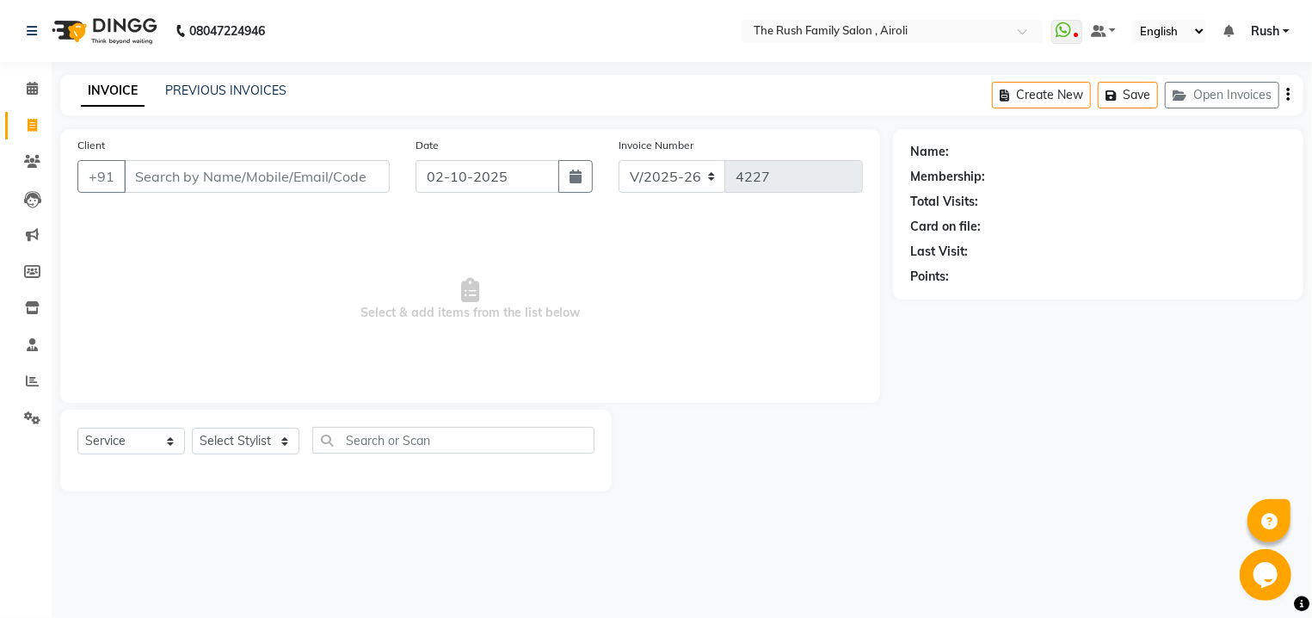
click at [206, 182] on input "Client" at bounding box center [257, 176] width 266 height 33
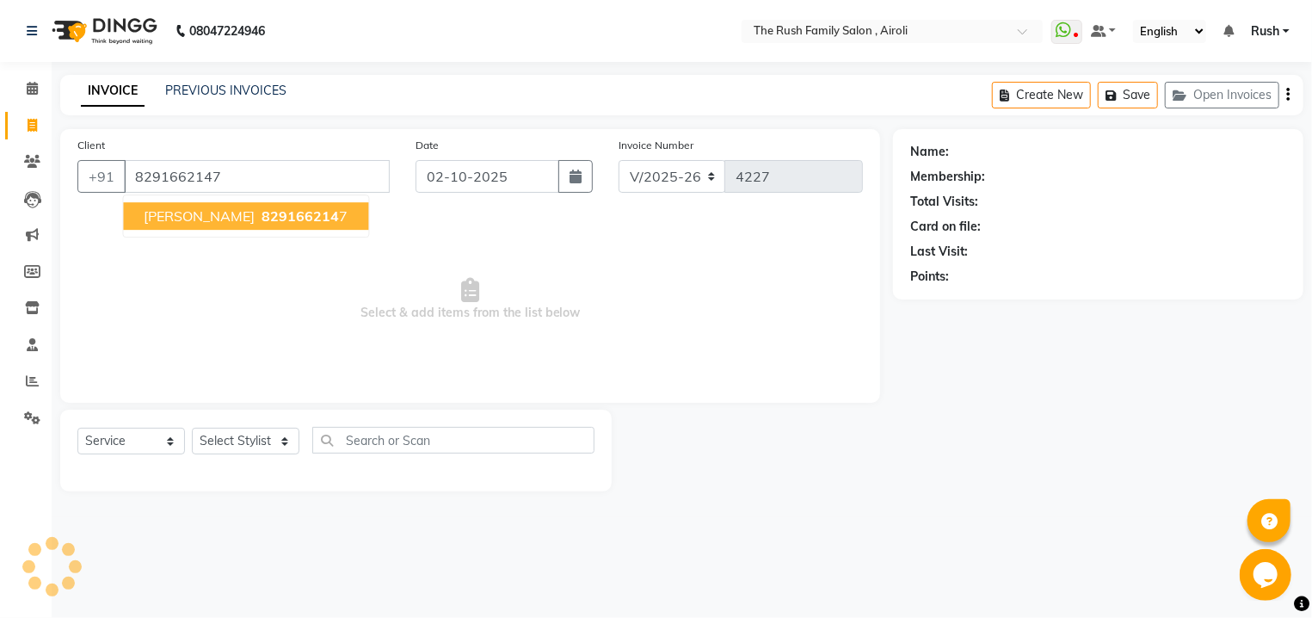
type input "8291662147"
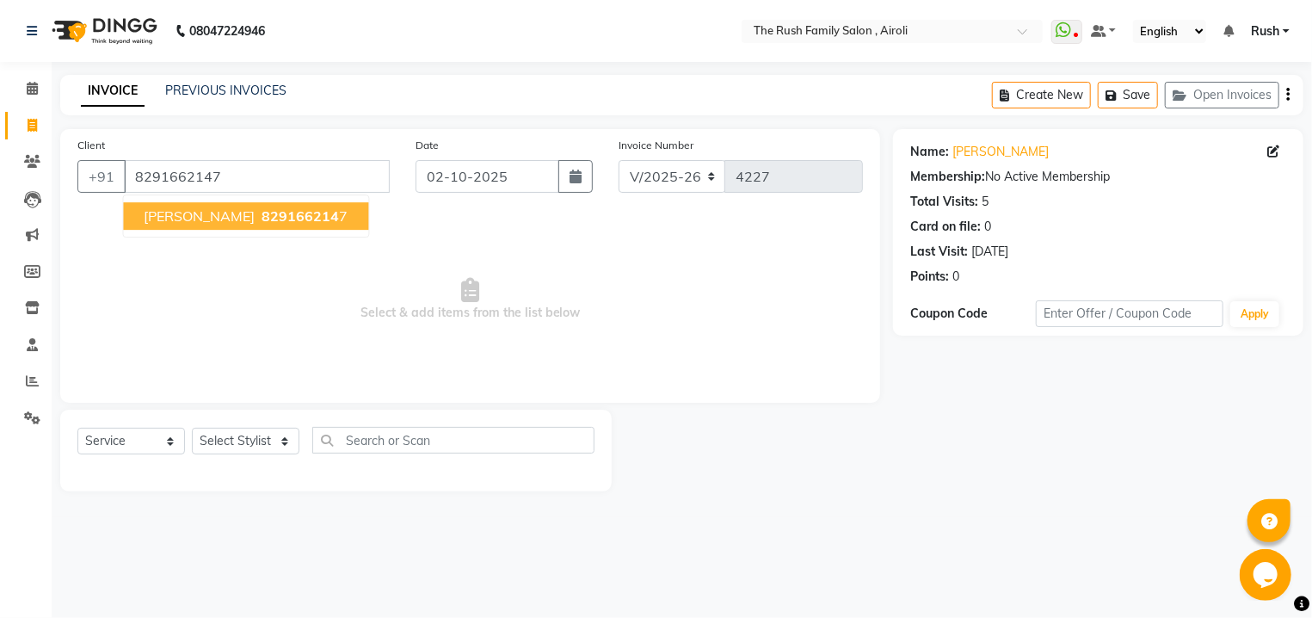
click at [255, 221] on span "[PERSON_NAME]" at bounding box center [199, 215] width 111 height 17
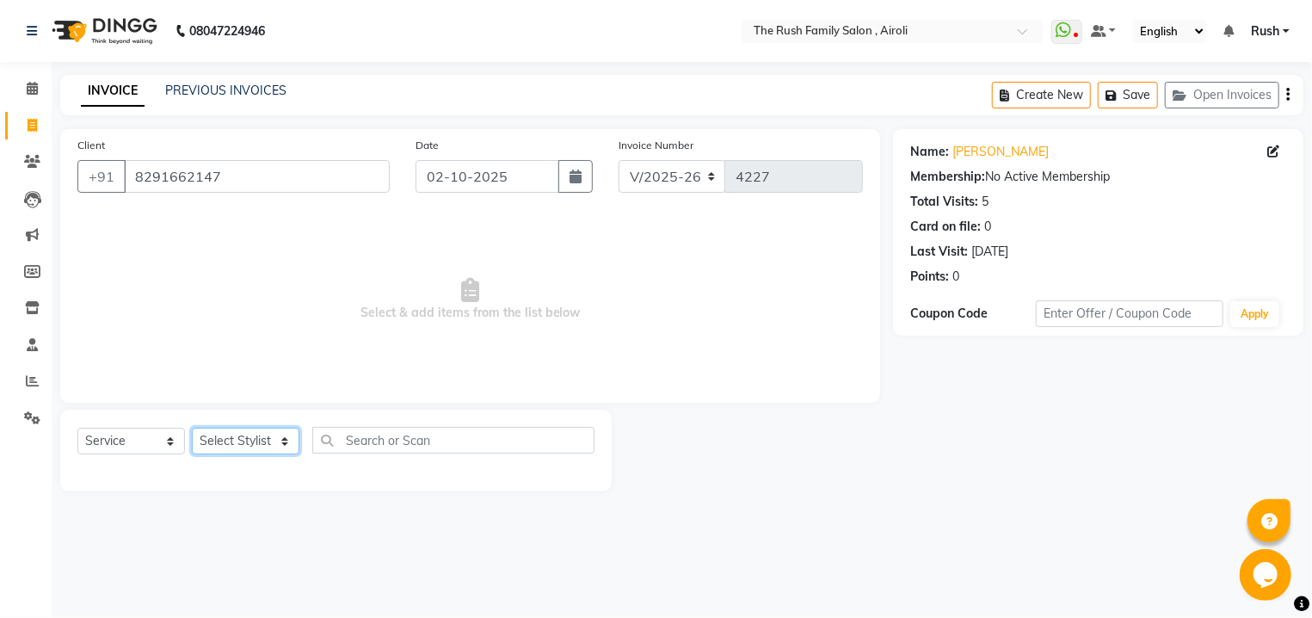
click at [192, 428] on select "Select Stylist [PERSON_NAME] [PERSON_NAME] Danish D.C Guddi [PERSON_NAME] [PERS…" at bounding box center [246, 441] width 108 height 27
select select "42200"
click option "mumtaz" at bounding box center [0, 0] width 0 height 0
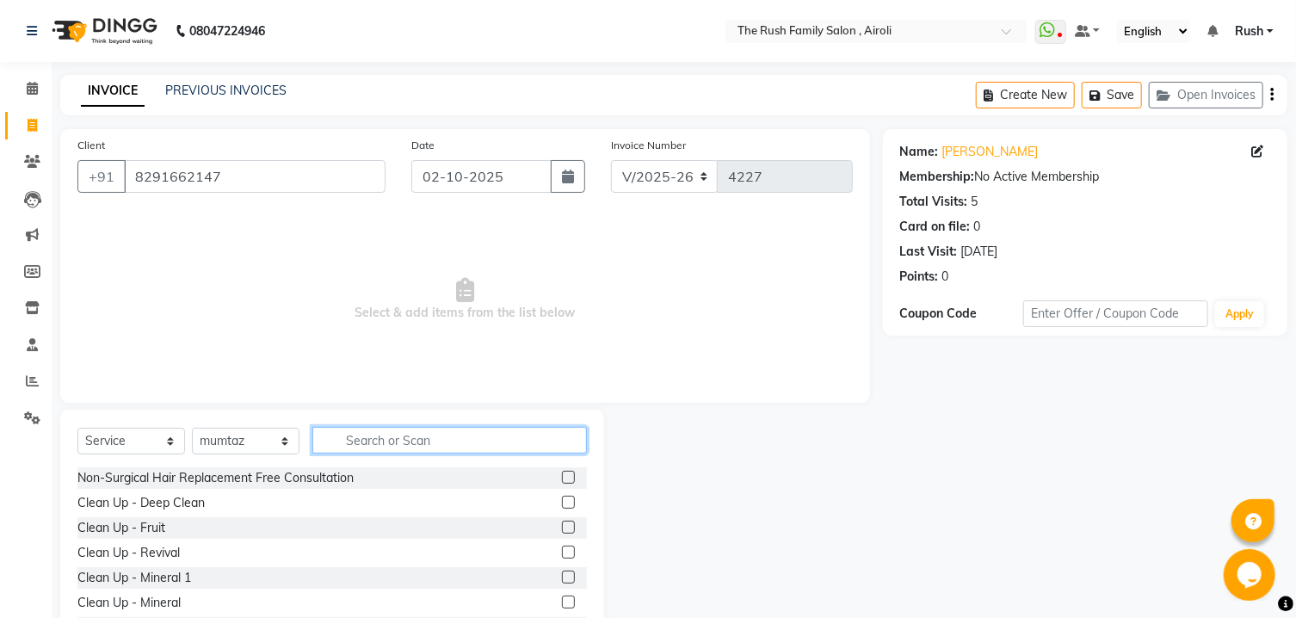
click at [371, 447] on input "text" at bounding box center [449, 440] width 275 height 27
type input "spa"
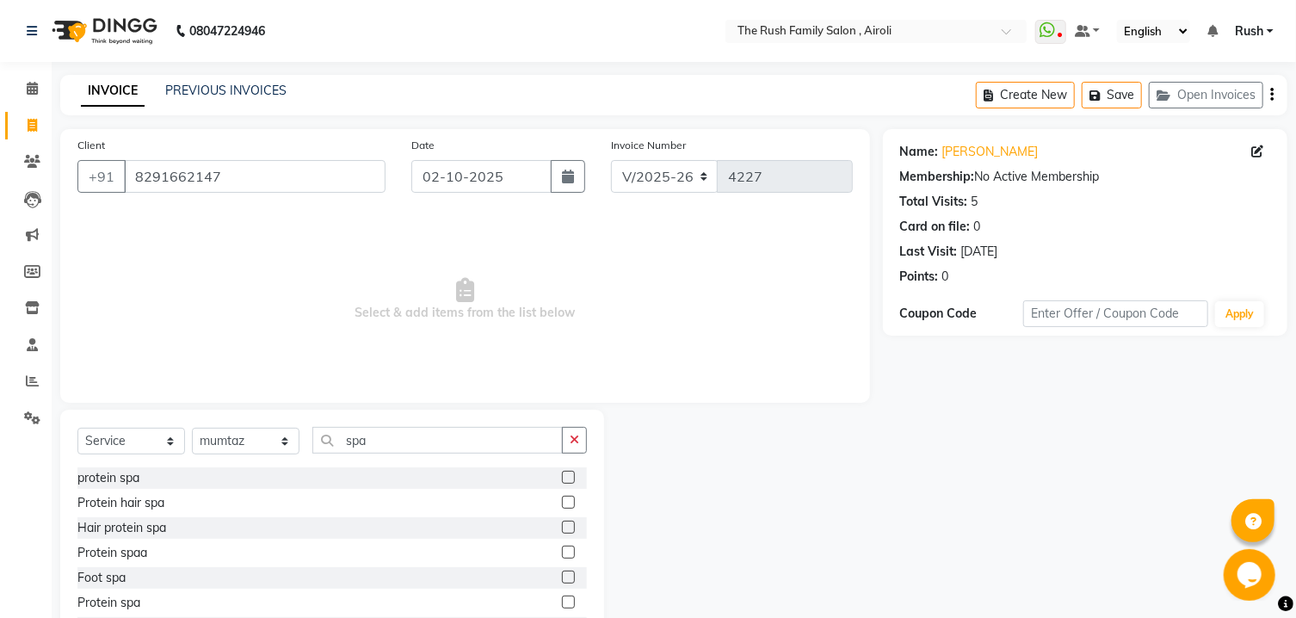
click at [562, 522] on label at bounding box center [568, 527] width 13 height 13
click at [562, 522] on input "checkbox" at bounding box center [567, 527] width 11 height 11
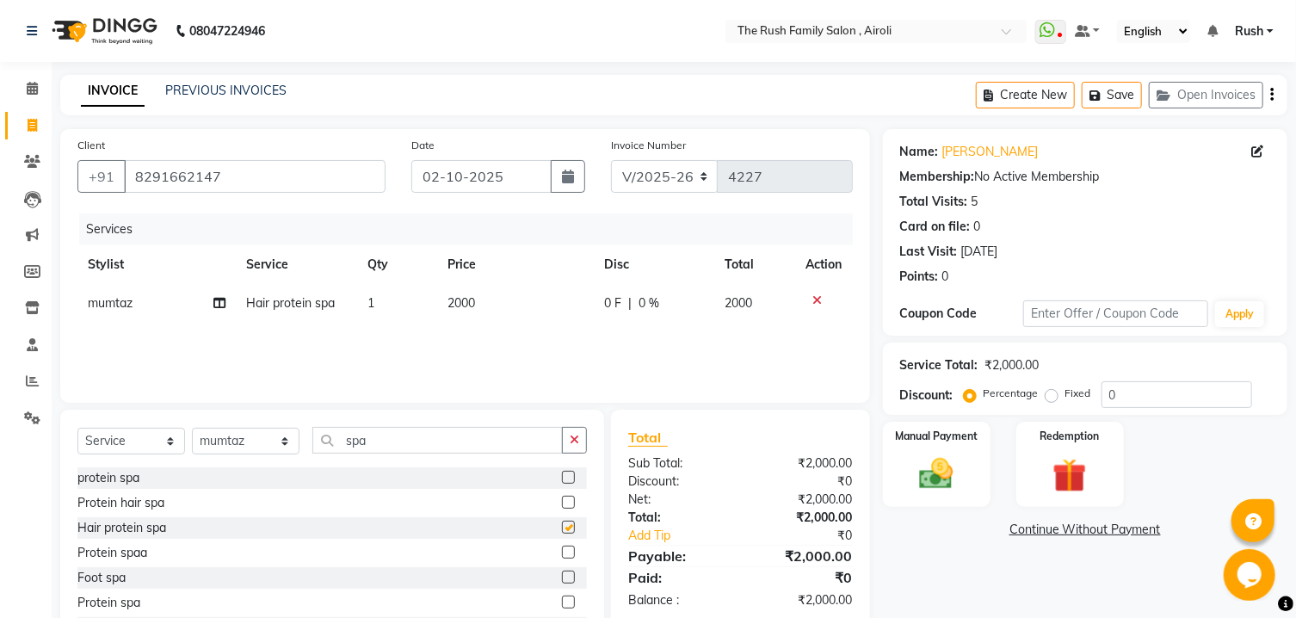
checkbox input "false"
click at [502, 305] on td "2000" at bounding box center [515, 303] width 157 height 39
select select "42200"
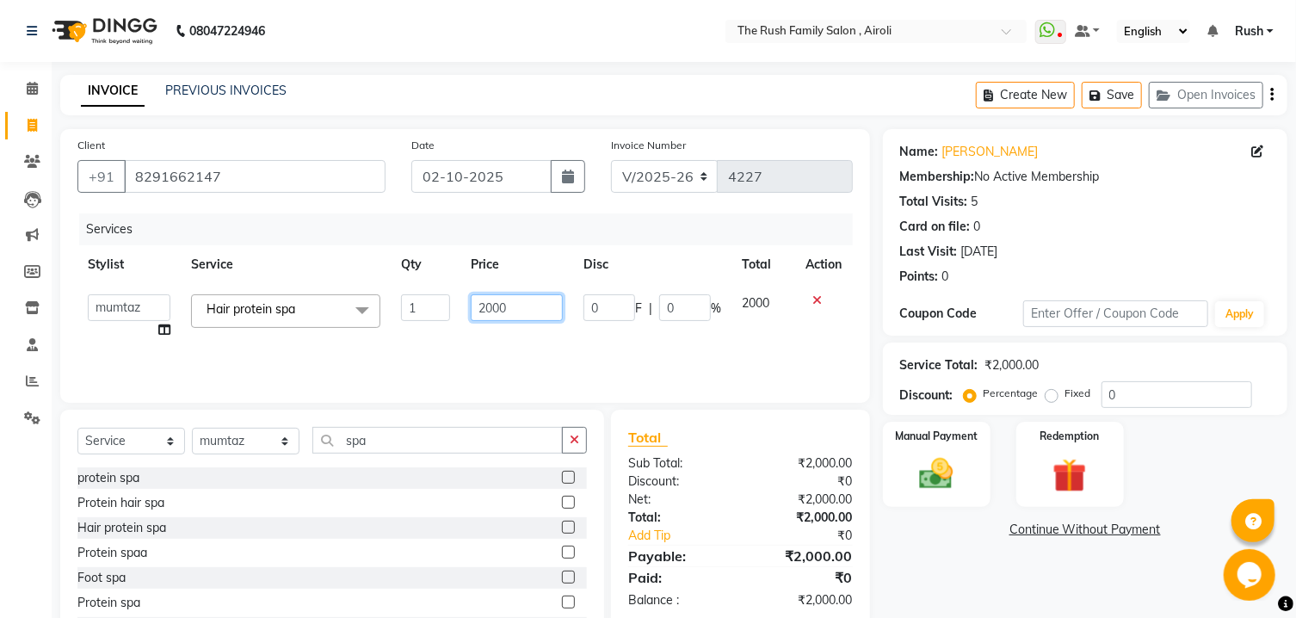
click at [510, 305] on input "2000" at bounding box center [517, 307] width 92 height 27
type input "2"
type input "3000"
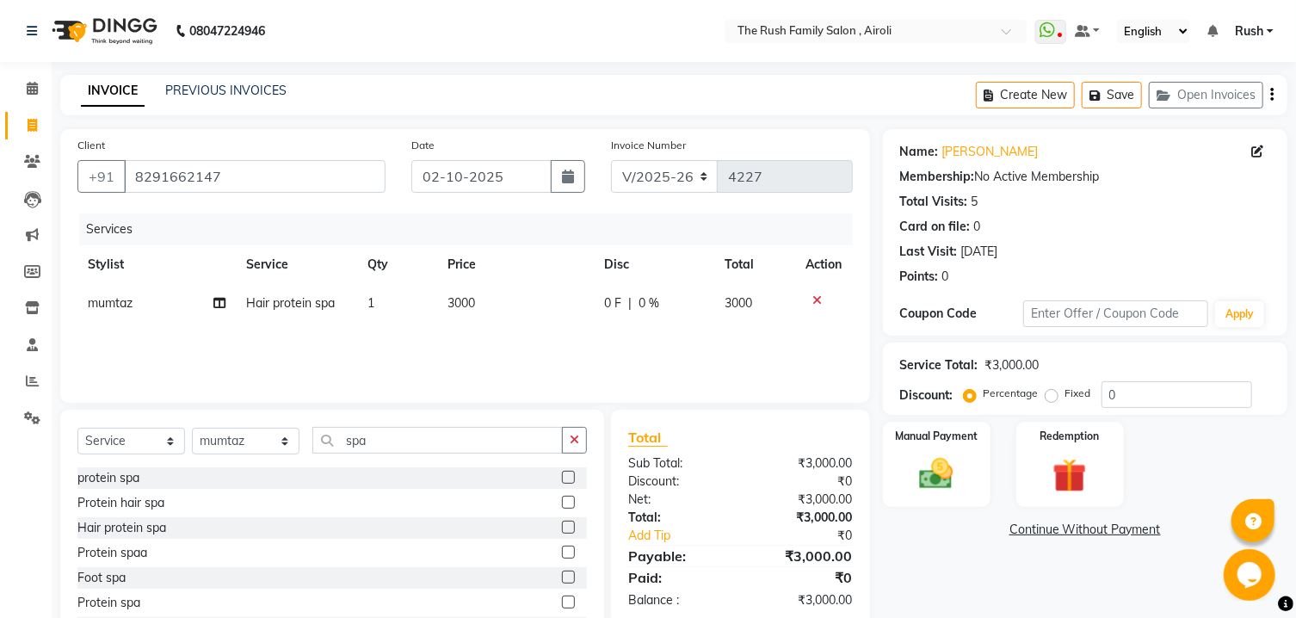
click at [761, 324] on div "Services Stylist Service Qty Price Disc Total Action mumtaz Hair protein spa 1 …" at bounding box center [464, 299] width 775 height 172
click at [615, 330] on div "Services Stylist Service Qty Price Disc Total Action mumtaz Hair protein spa 1 …" at bounding box center [464, 299] width 775 height 172
click at [636, 315] on td "0 F | 0 %" at bounding box center [655, 303] width 120 height 39
select select "42200"
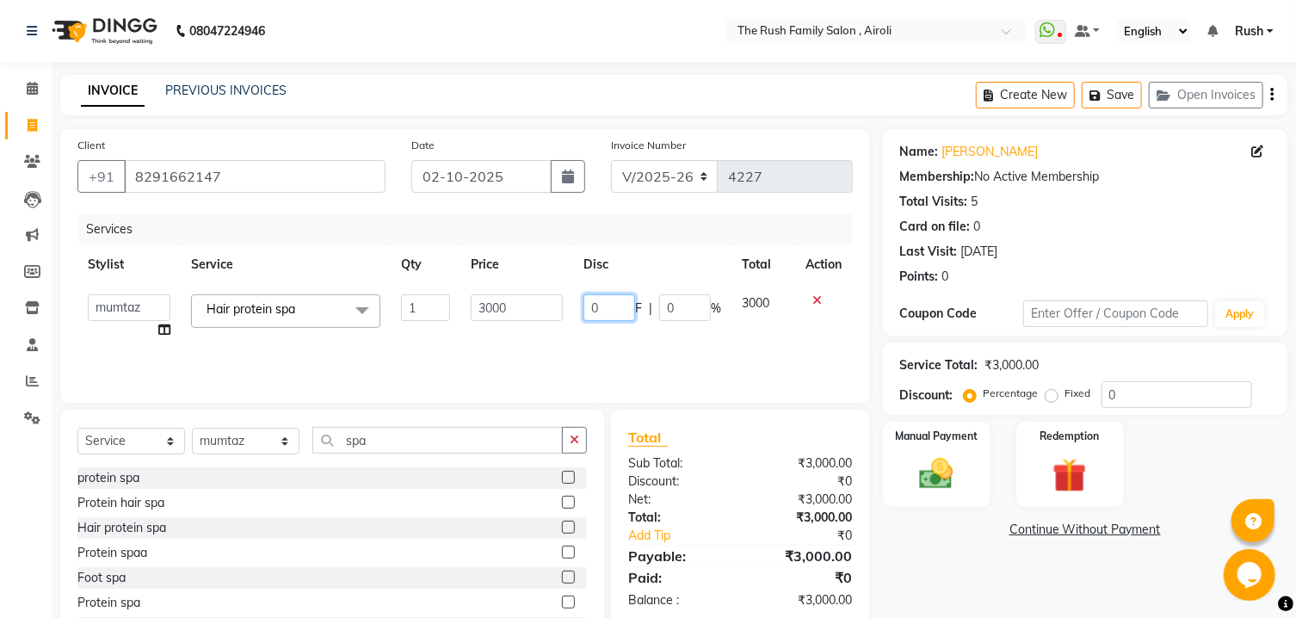
click at [602, 303] on input "0" at bounding box center [610, 307] width 52 height 27
type input "1000"
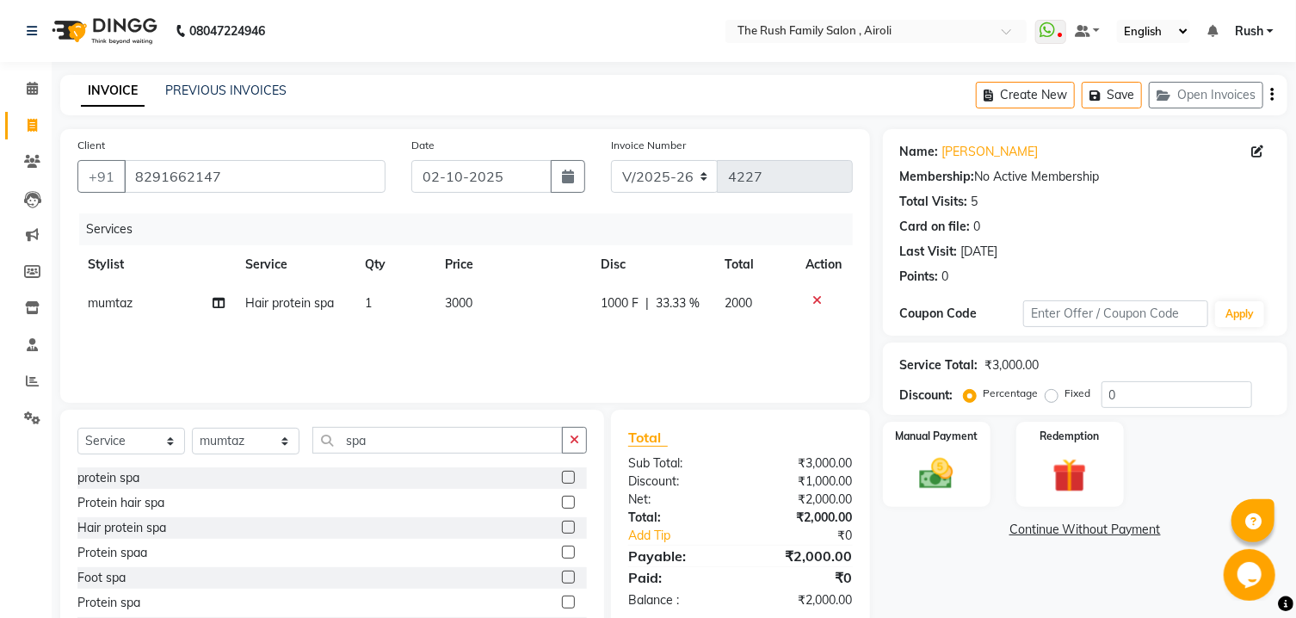
click at [747, 318] on td "2000" at bounding box center [754, 303] width 81 height 39
select select "42200"
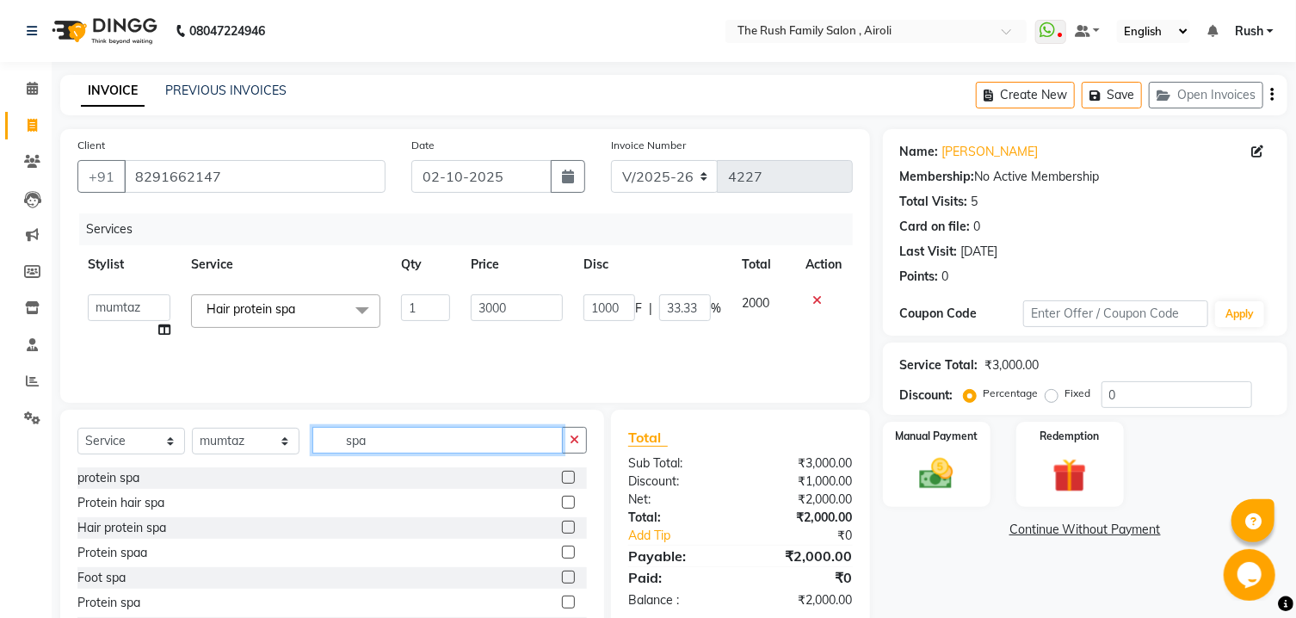
click at [381, 437] on input "spa" at bounding box center [437, 440] width 250 height 27
type input "s"
type input "foot"
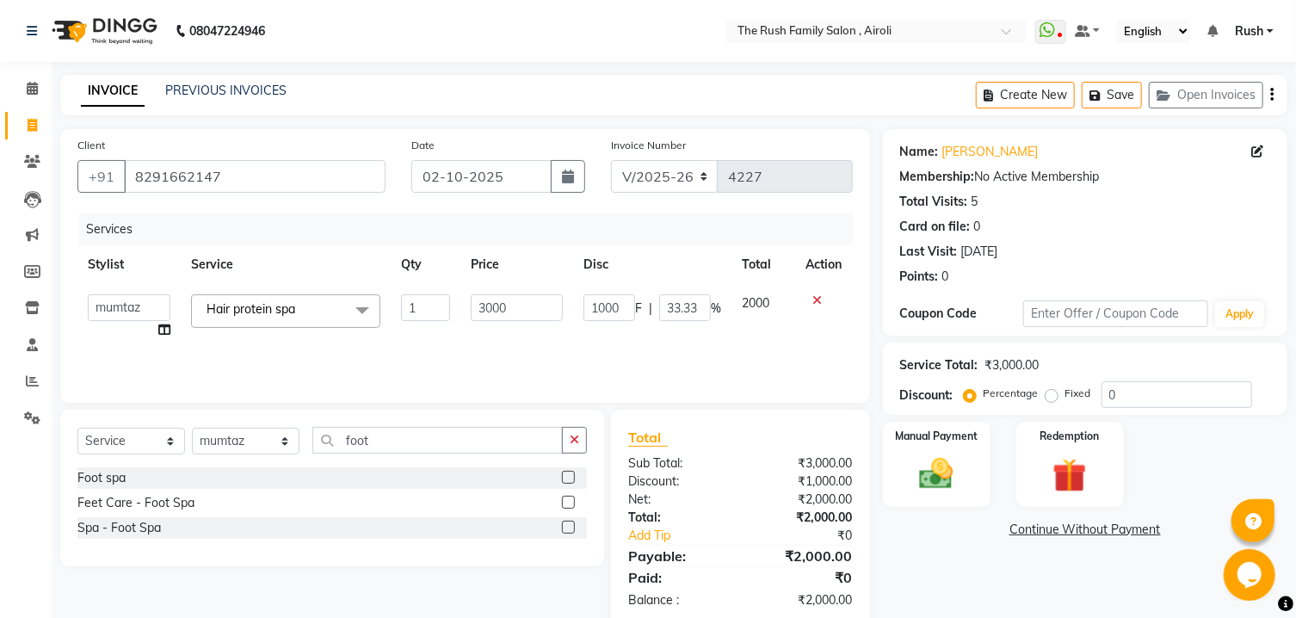
click at [568, 504] on label at bounding box center [568, 502] width 13 height 13
click at [568, 504] on input "checkbox" at bounding box center [567, 502] width 11 height 11
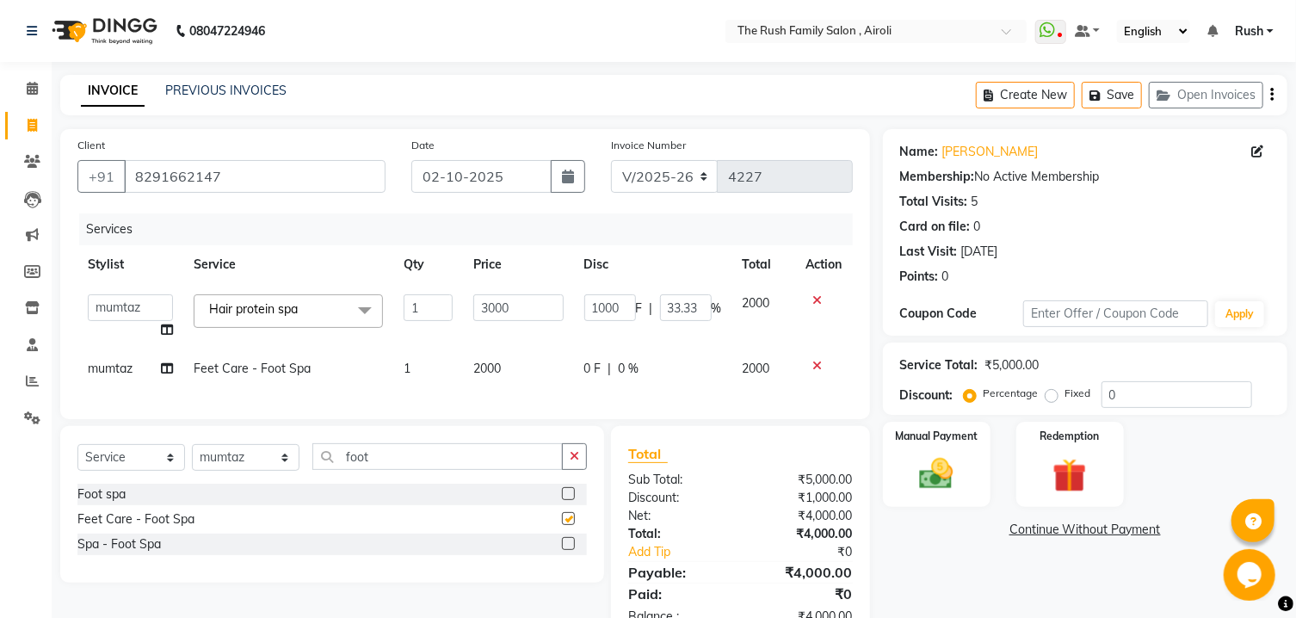
checkbox input "false"
click at [570, 550] on label at bounding box center [568, 543] width 13 height 13
click at [570, 550] on input "checkbox" at bounding box center [567, 544] width 11 height 11
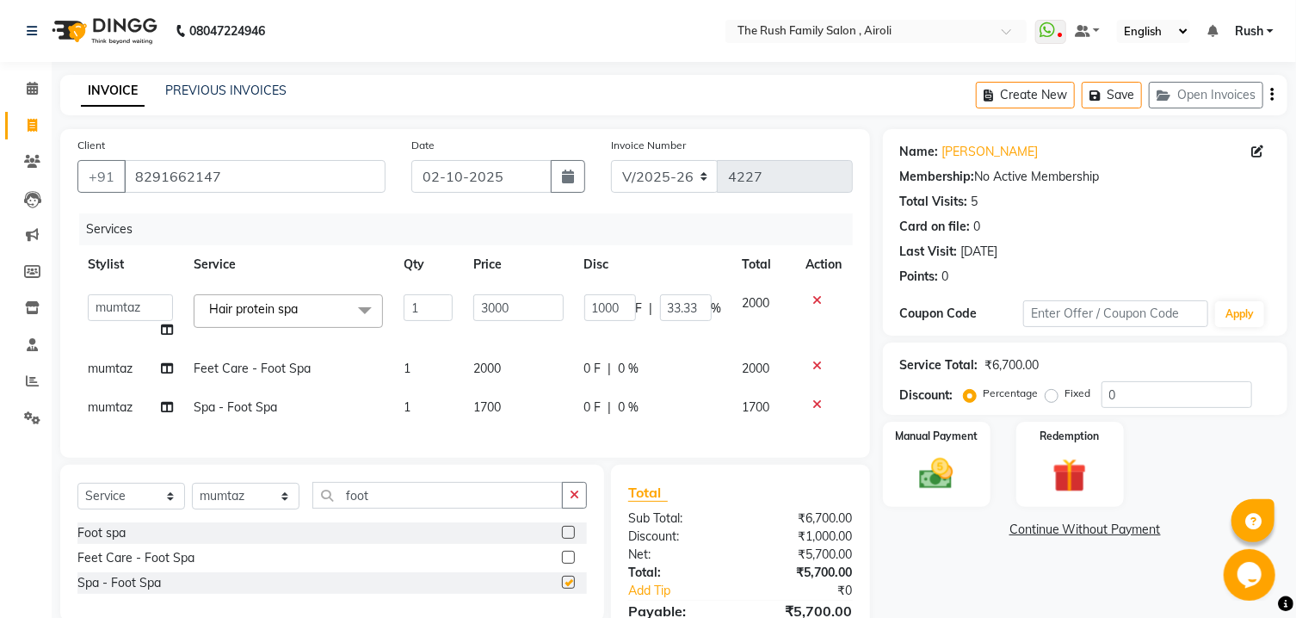
checkbox input "false"
click at [600, 415] on span "0 F" at bounding box center [592, 407] width 17 height 18
select select "42200"
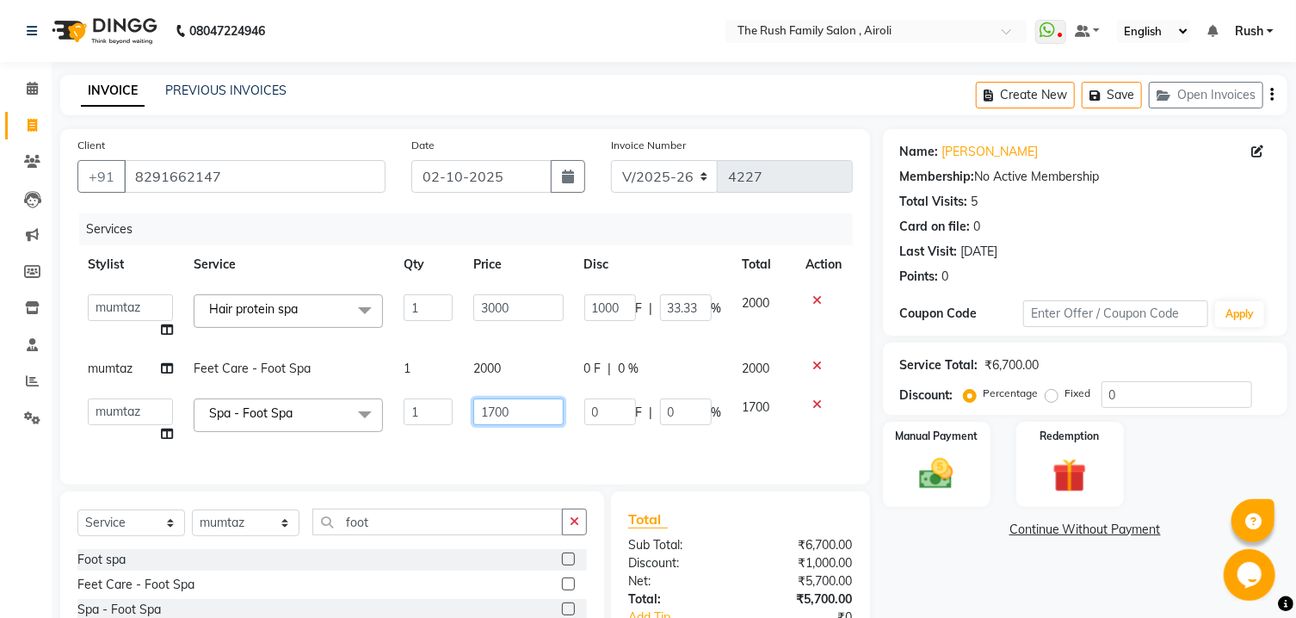
click at [521, 411] on input "1700" at bounding box center [518, 411] width 90 height 27
type input "1"
type input "2000"
click at [773, 417] on td "1700" at bounding box center [764, 420] width 64 height 65
select select "42200"
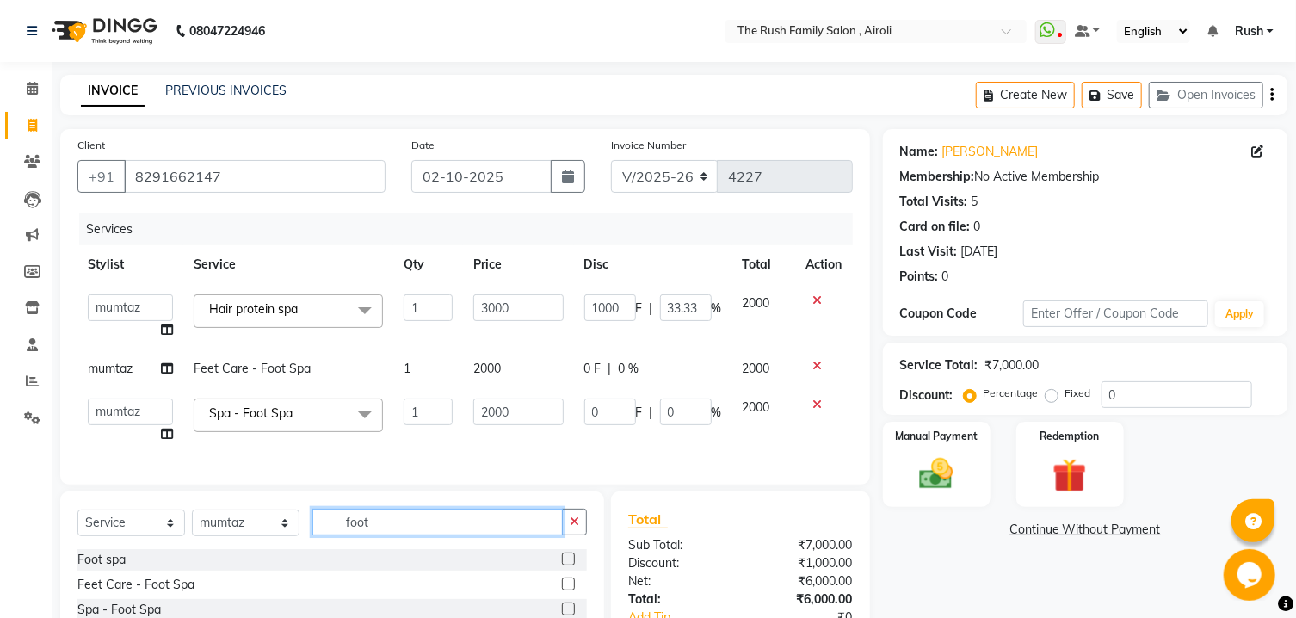
click at [389, 535] on input "foot" at bounding box center [437, 522] width 250 height 27
type input "f"
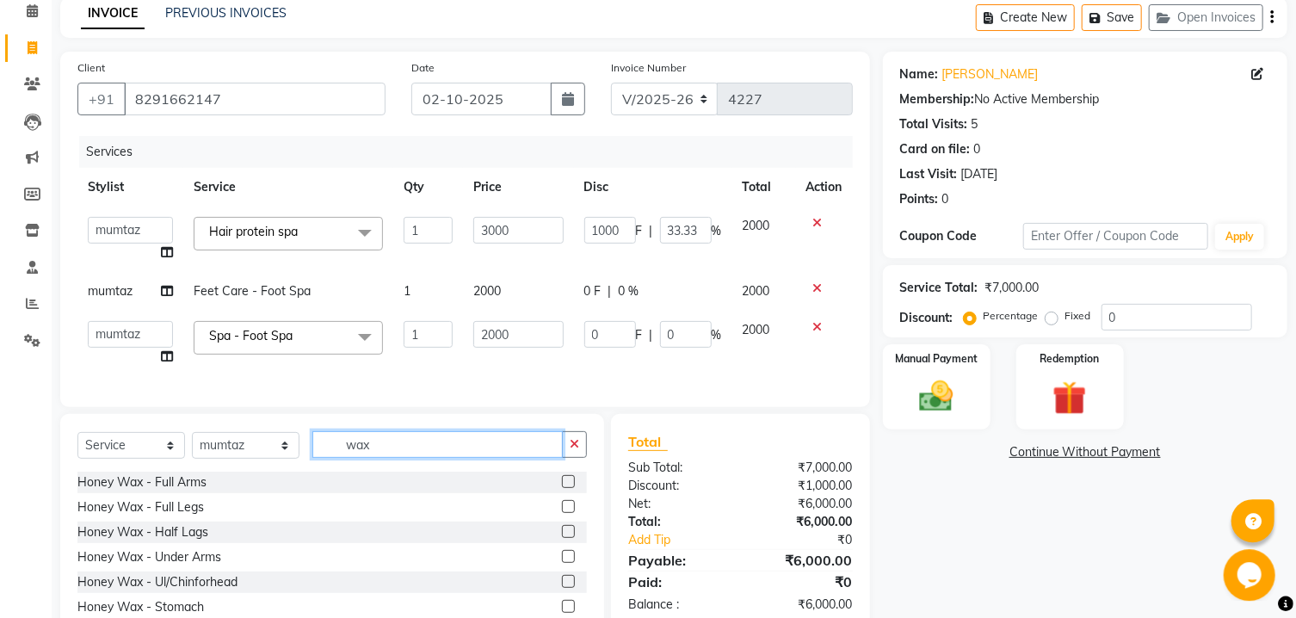
scroll to position [0, 0]
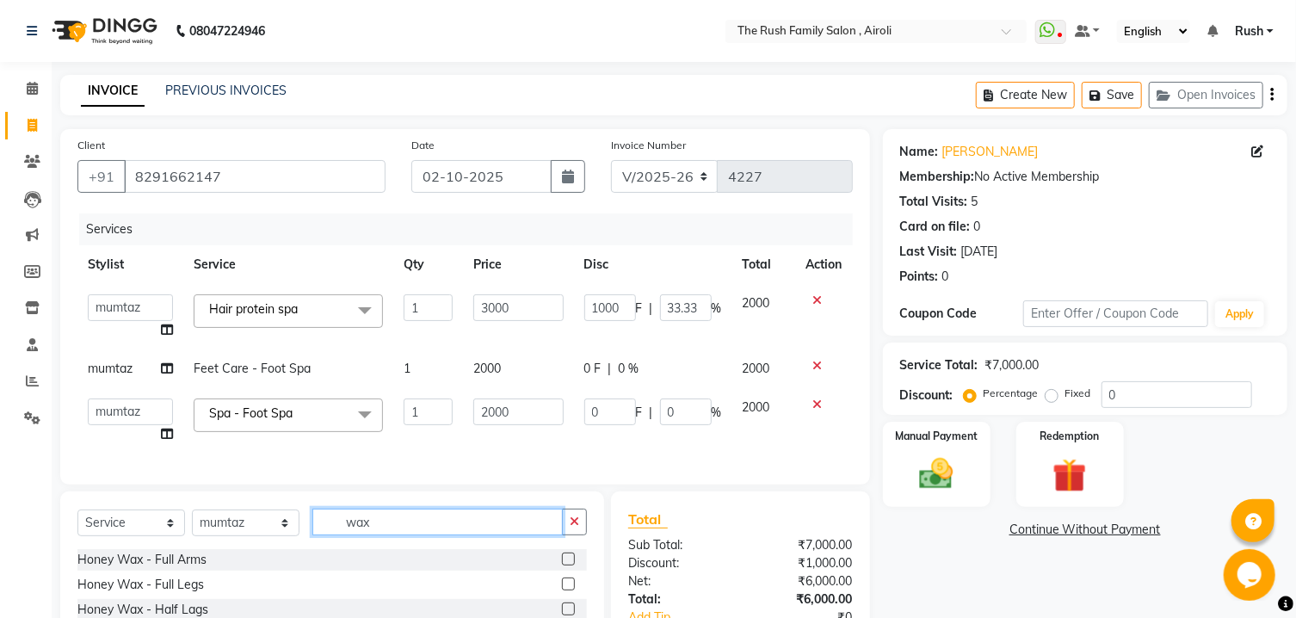
click at [429, 535] on input "wax" at bounding box center [437, 522] width 250 height 27
type input "w"
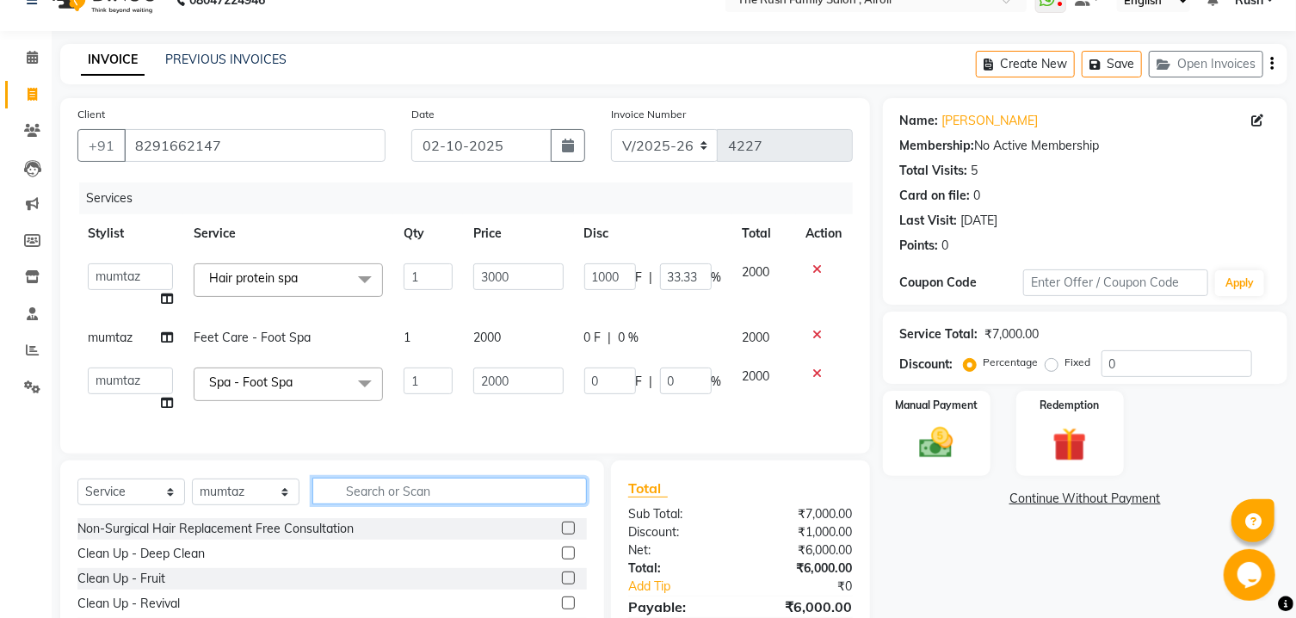
scroll to position [34, 0]
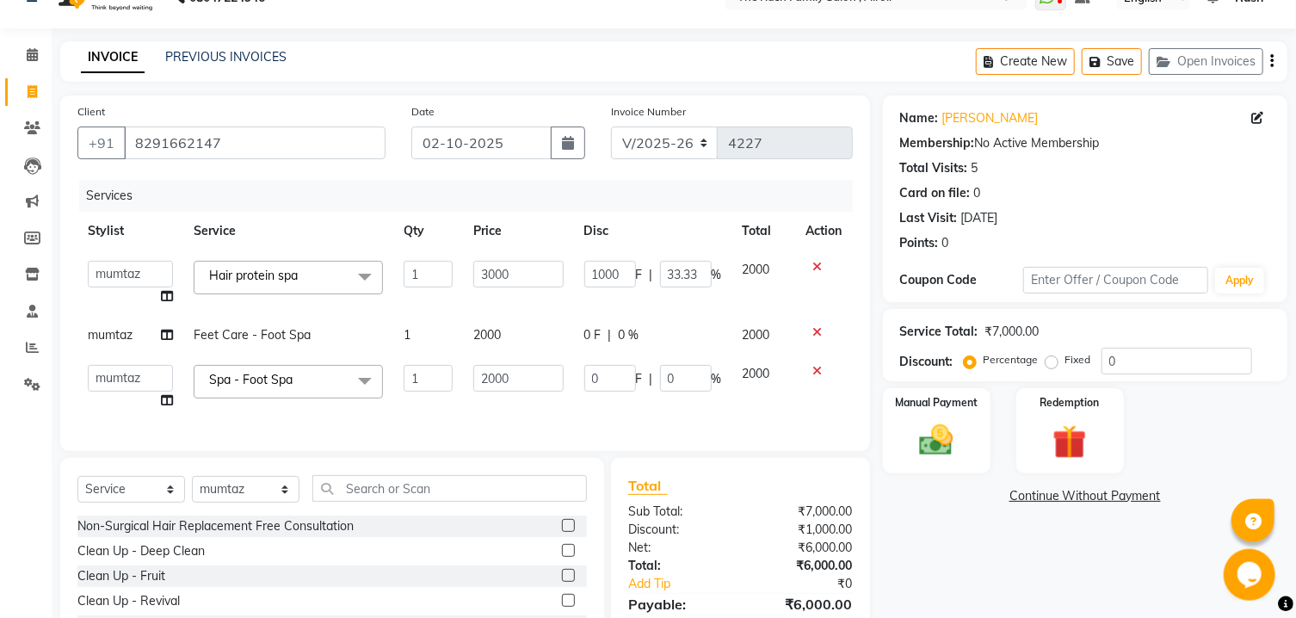
click at [113, 333] on span "mumtaz" at bounding box center [110, 334] width 45 height 15
select select "42200"
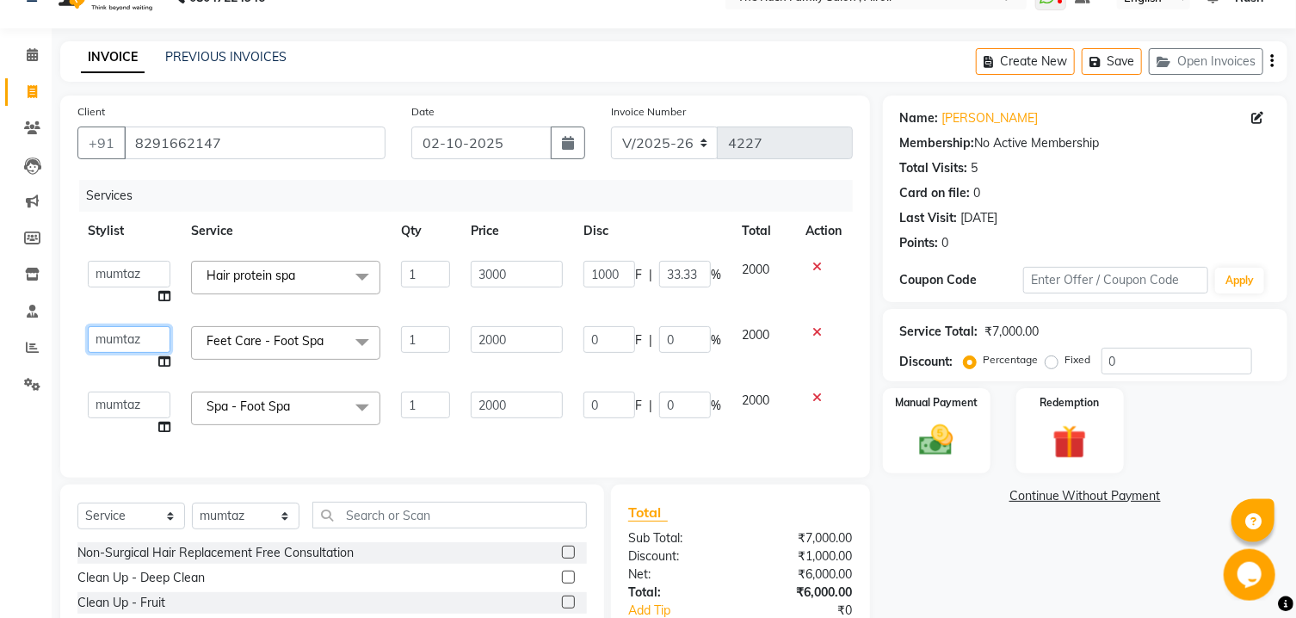
click at [88, 326] on select "[PERSON_NAME] [PERSON_NAME] Danish D.C Guddi [PERSON_NAME] [PERSON_NAME] [PERSO…" at bounding box center [129, 339] width 83 height 27
select select "91626"
click at [88, 392] on select "[PERSON_NAME] [PERSON_NAME] Danish D.C Guddi [PERSON_NAME] [PERSON_NAME] [PERSO…" at bounding box center [129, 405] width 83 height 27
select select "93509"
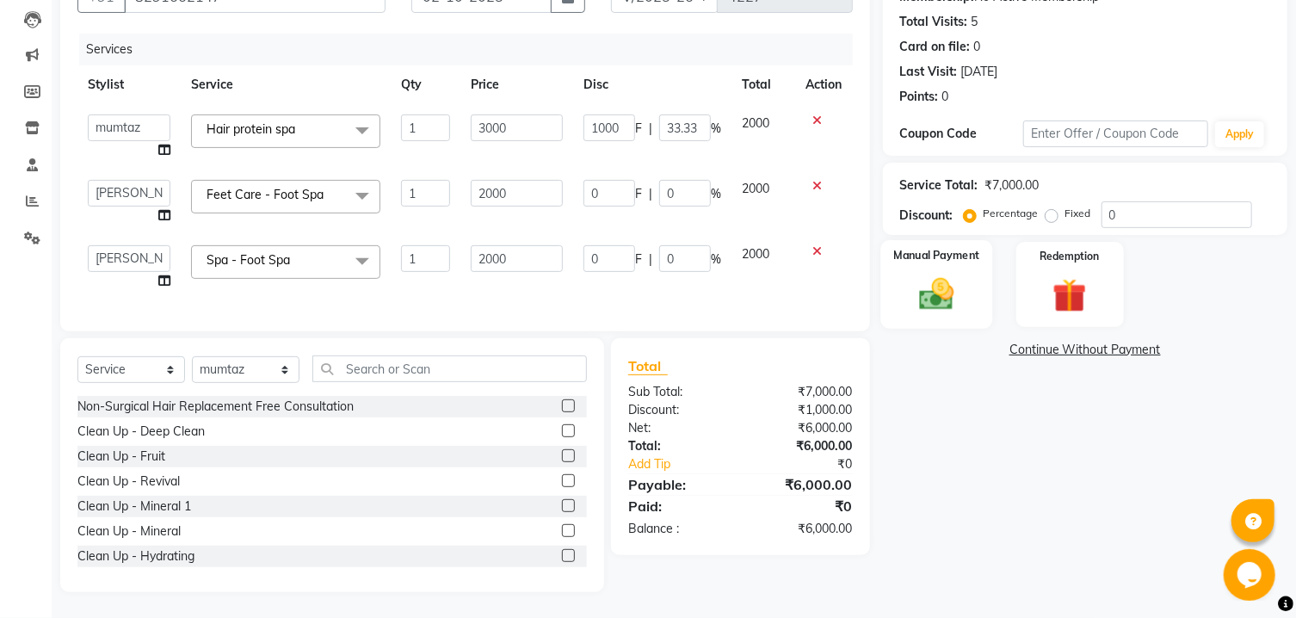
click at [942, 308] on img at bounding box center [936, 295] width 57 height 40
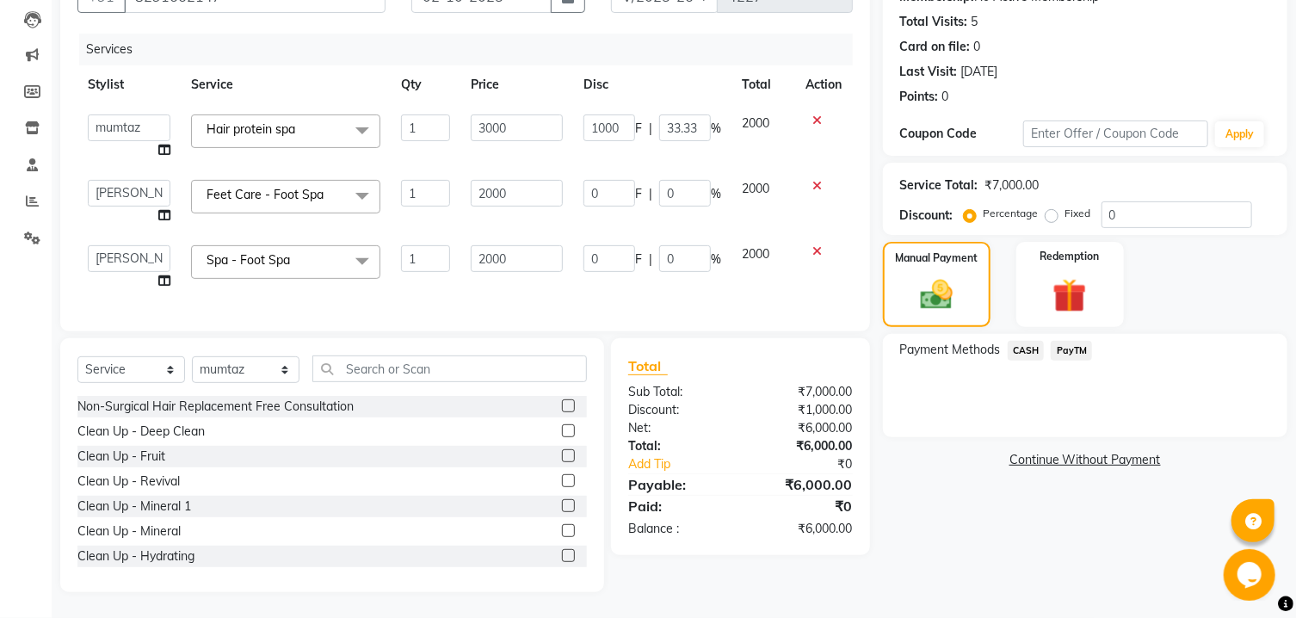
click at [1065, 355] on span "PayTM" at bounding box center [1071, 351] width 41 height 20
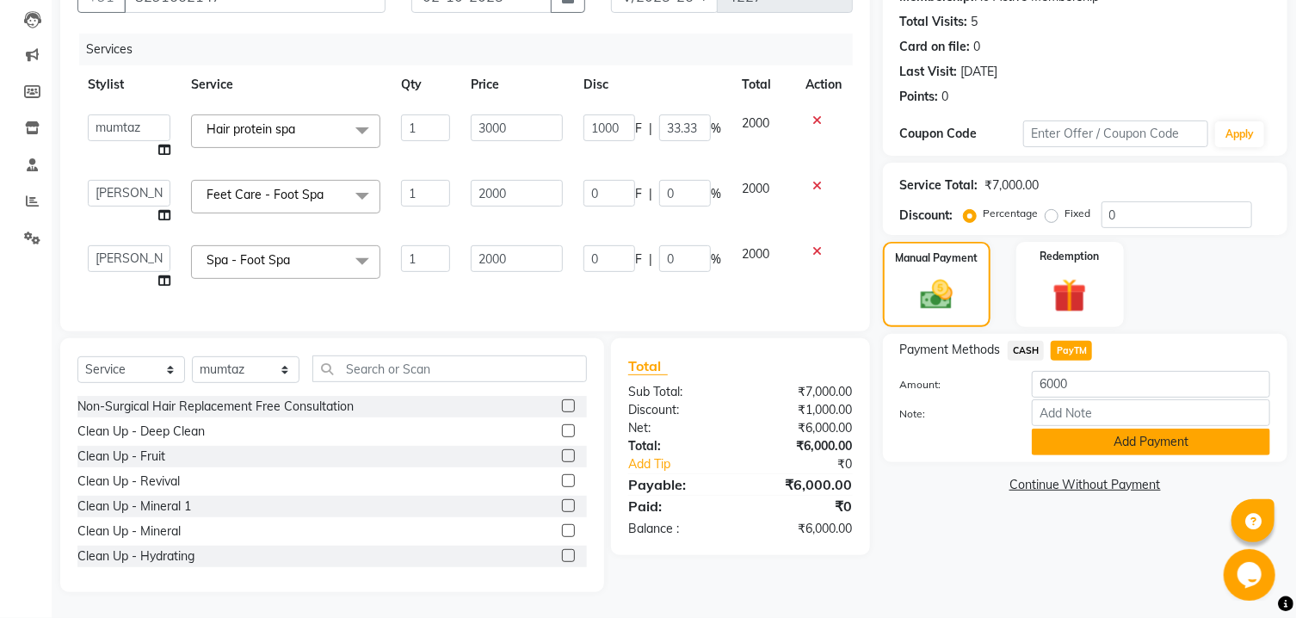
click at [1113, 450] on button "Add Payment" at bounding box center [1151, 442] width 238 height 27
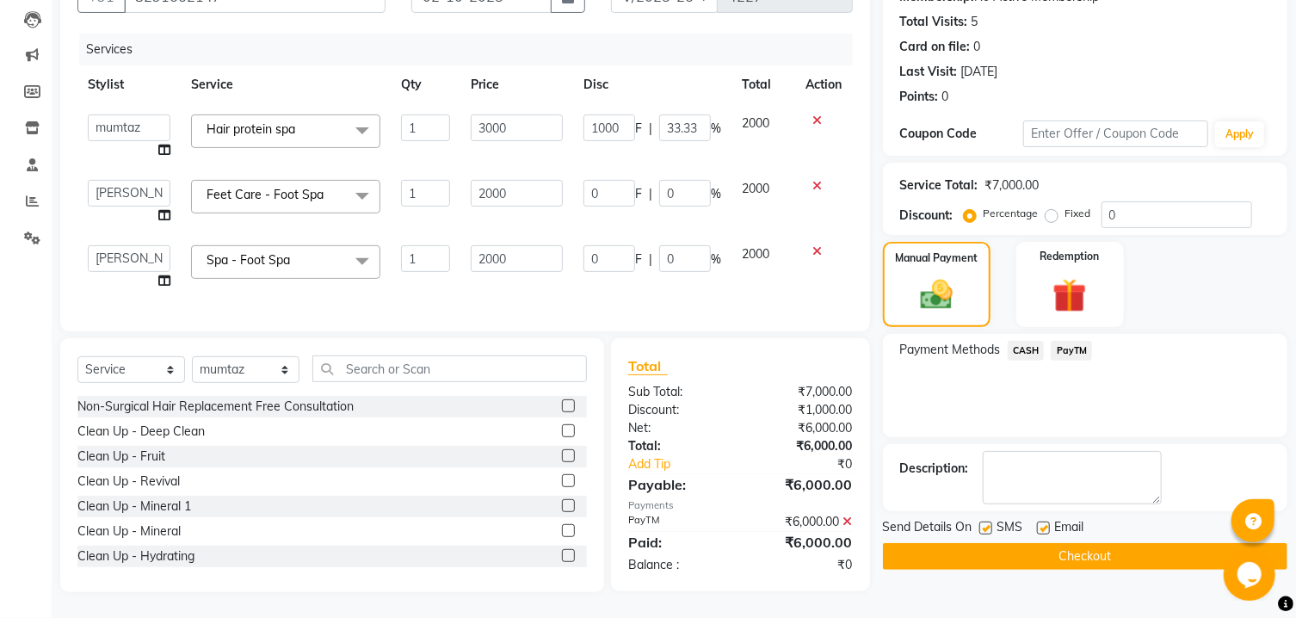
click at [986, 534] on label at bounding box center [985, 528] width 13 height 13
click at [986, 534] on input "checkbox" at bounding box center [984, 528] width 11 height 11
checkbox input "false"
click at [1044, 534] on label at bounding box center [1043, 528] width 13 height 13
click at [1044, 534] on input "checkbox" at bounding box center [1042, 528] width 11 height 11
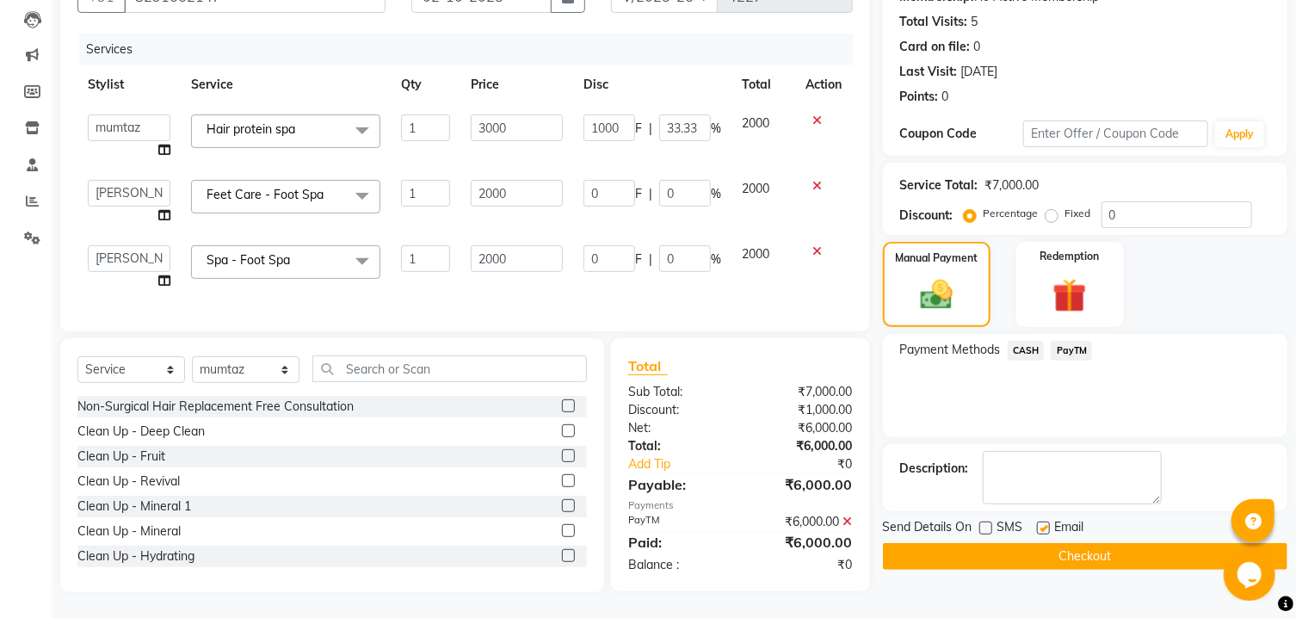
checkbox input "false"
click at [1030, 561] on button "Checkout" at bounding box center [1085, 556] width 404 height 27
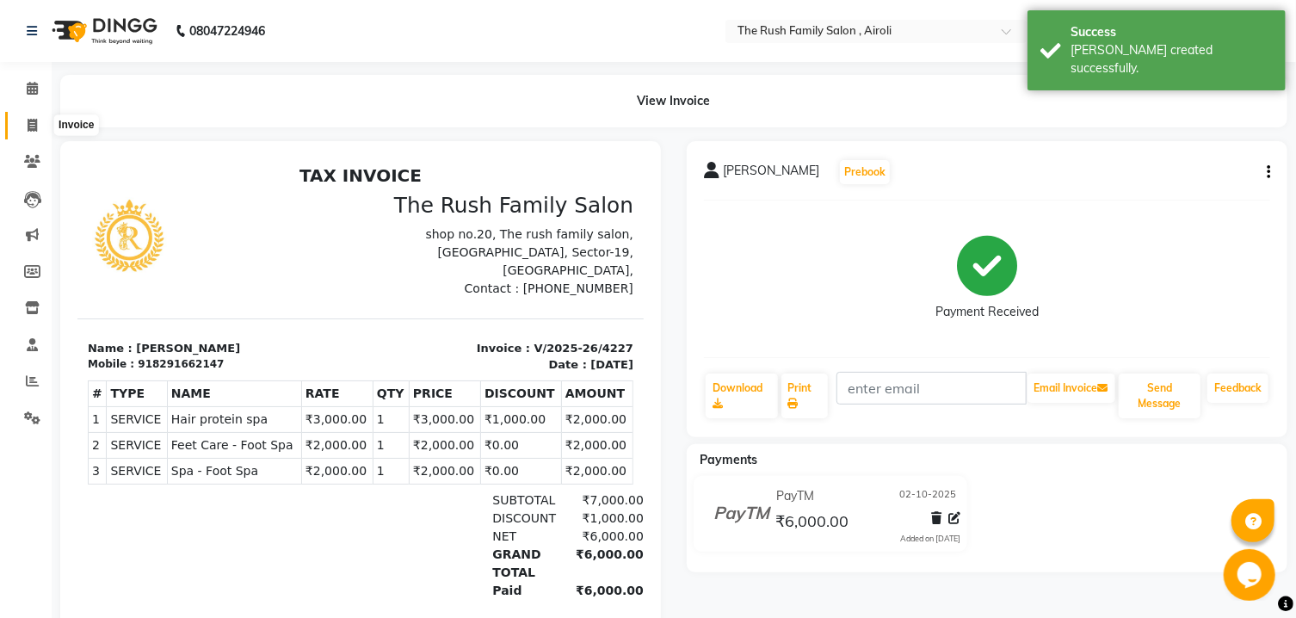
click at [29, 124] on icon at bounding box center [32, 125] width 9 height 13
select select "5419"
select select "service"
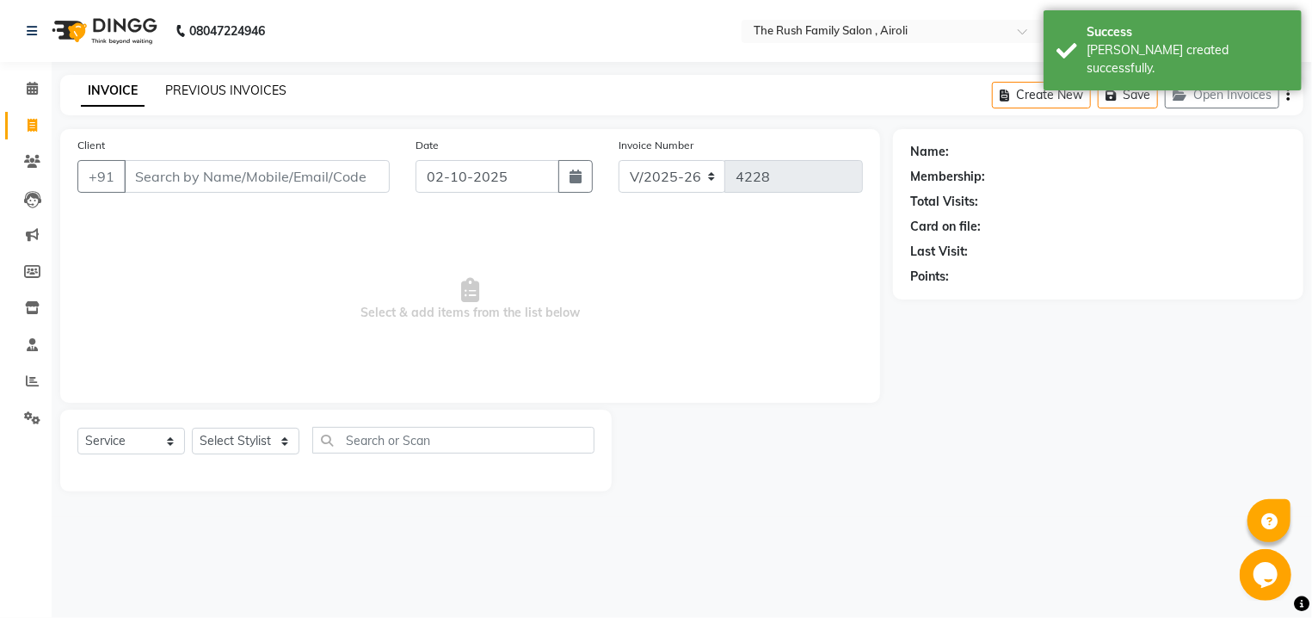
click at [203, 88] on link "PREVIOUS INVOICES" at bounding box center [225, 90] width 121 height 15
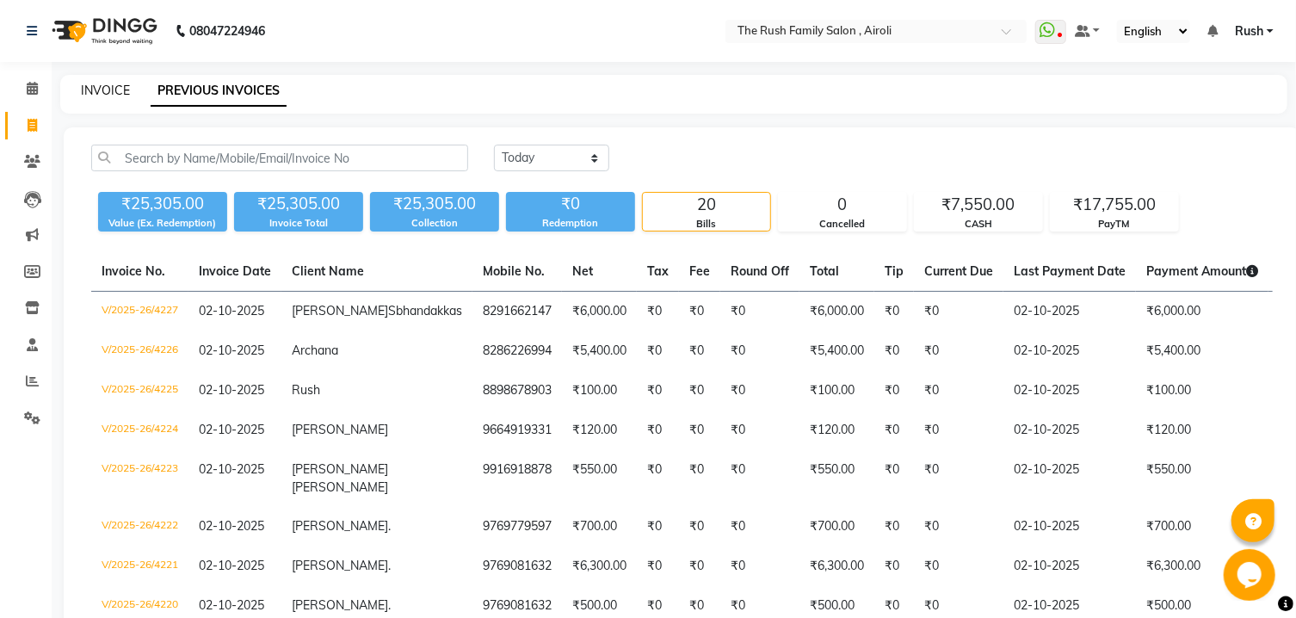
click at [98, 85] on link "INVOICE" at bounding box center [105, 90] width 49 height 15
select select "5419"
select select "service"
